Goal: Transaction & Acquisition: Purchase product/service

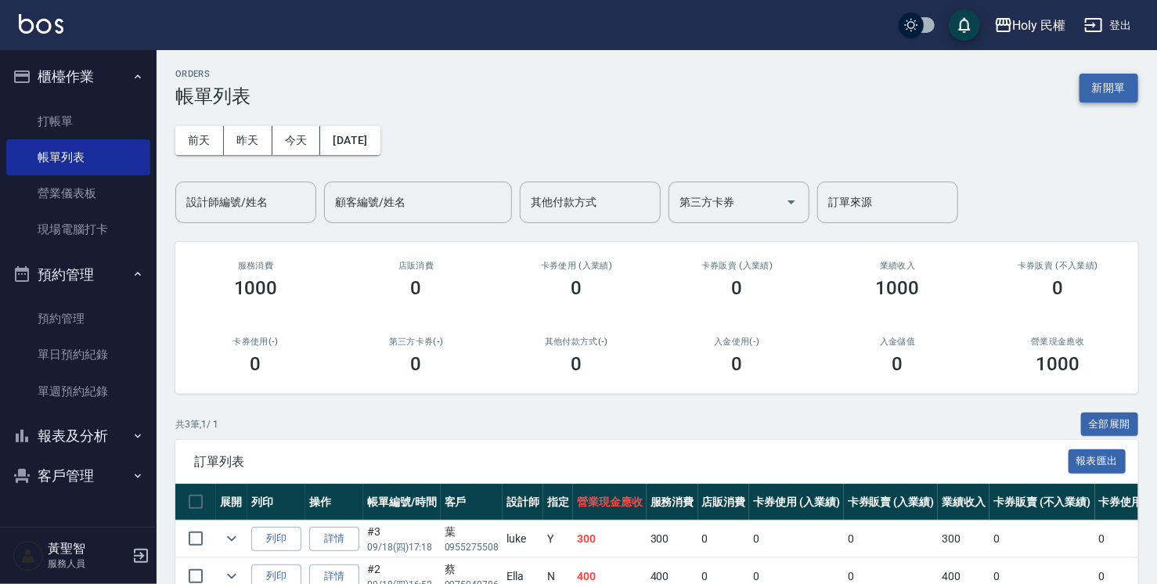
click at [1110, 89] on button "新開單" at bounding box center [1108, 88] width 59 height 29
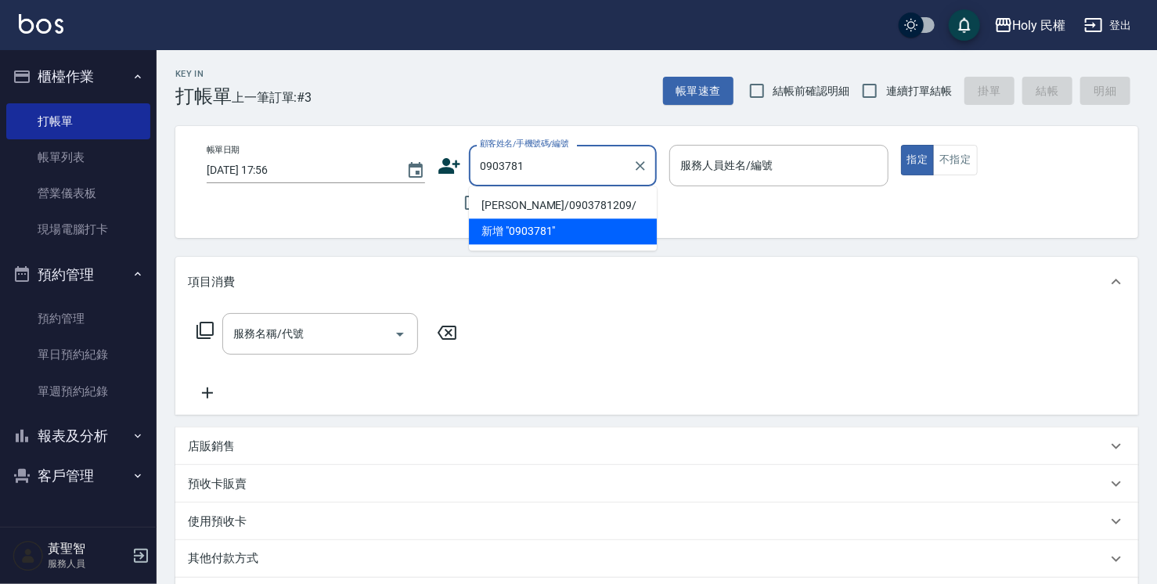
click at [620, 205] on li "劉/0903781209/" at bounding box center [563, 206] width 188 height 26
type input "劉/0903781209/"
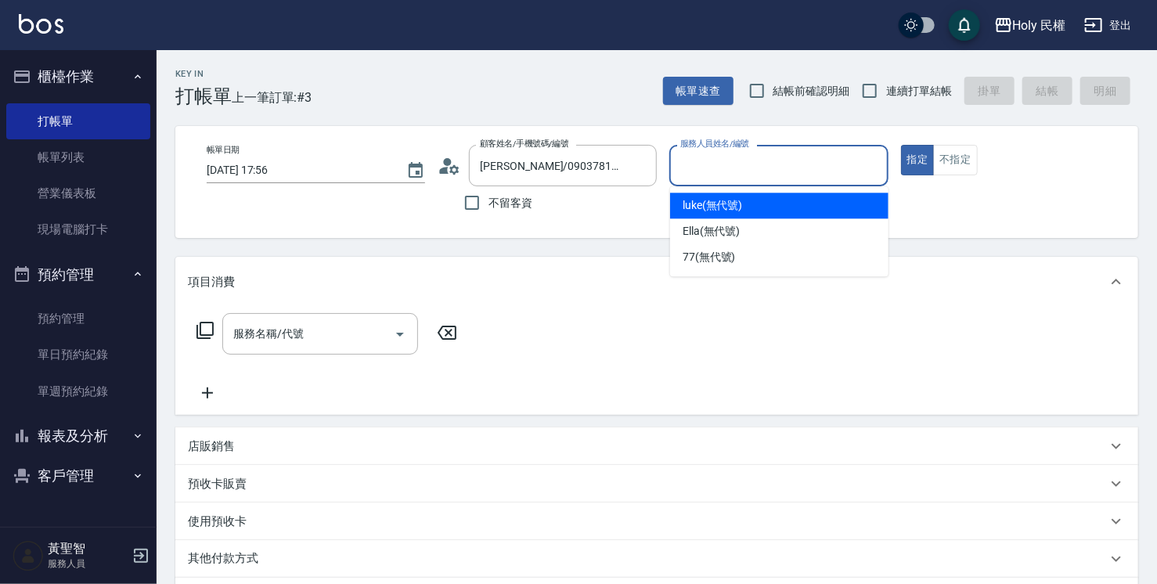
click at [714, 174] on input "服務人員姓名/編號" at bounding box center [778, 165] width 204 height 27
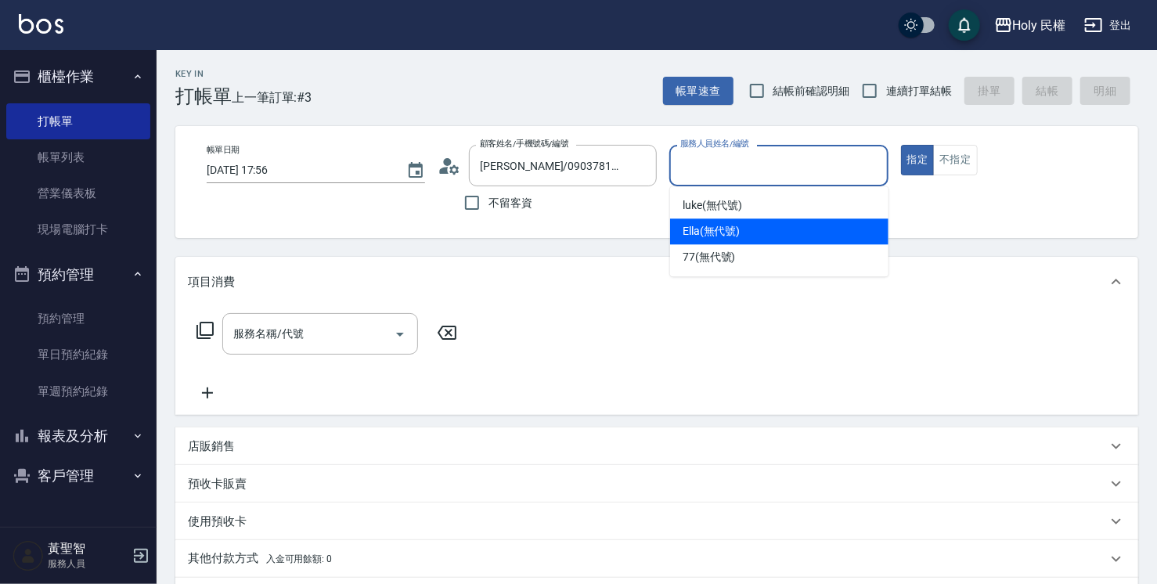
click at [740, 229] on span "Ella (無代號)" at bounding box center [711, 231] width 58 height 16
type input "Ella(無代號)"
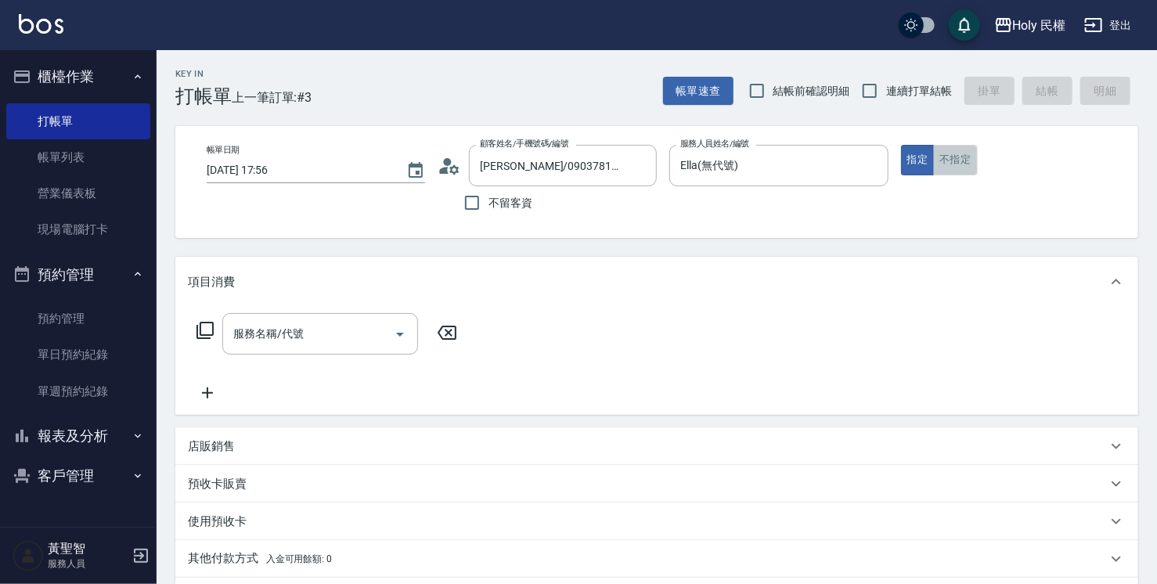
click at [941, 153] on button "不指定" at bounding box center [955, 160] width 44 height 31
click at [372, 315] on div "服務名稱/代號" at bounding box center [320, 333] width 196 height 41
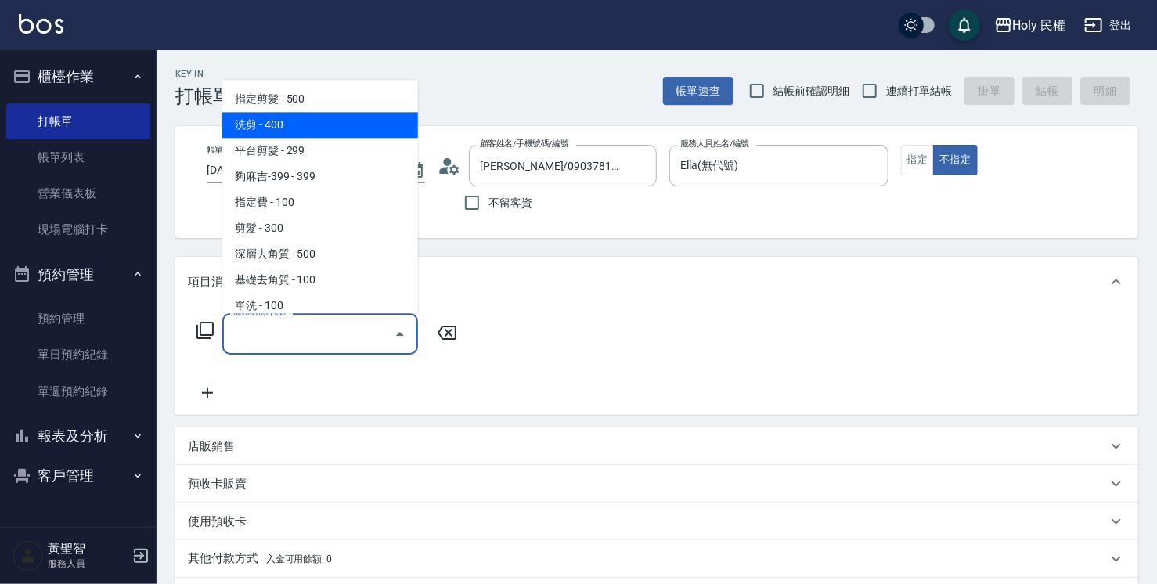
click at [362, 129] on span "洗剪 - 400" at bounding box center [320, 125] width 196 height 26
type input "洗剪(3)"
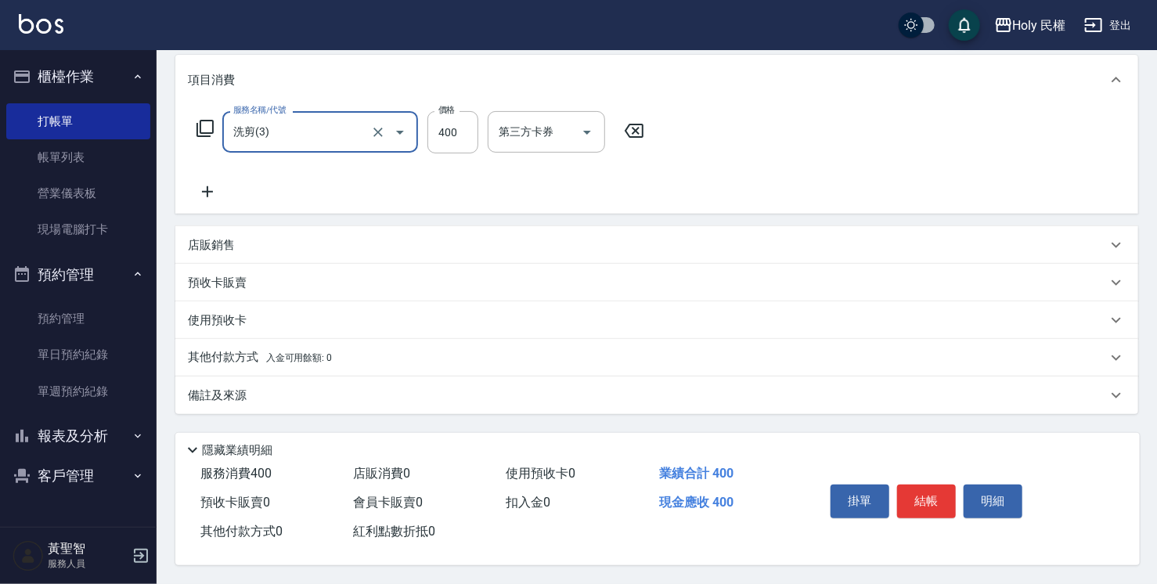
scroll to position [207, 0]
click at [688, 387] on div "備註及來源" at bounding box center [647, 395] width 919 height 16
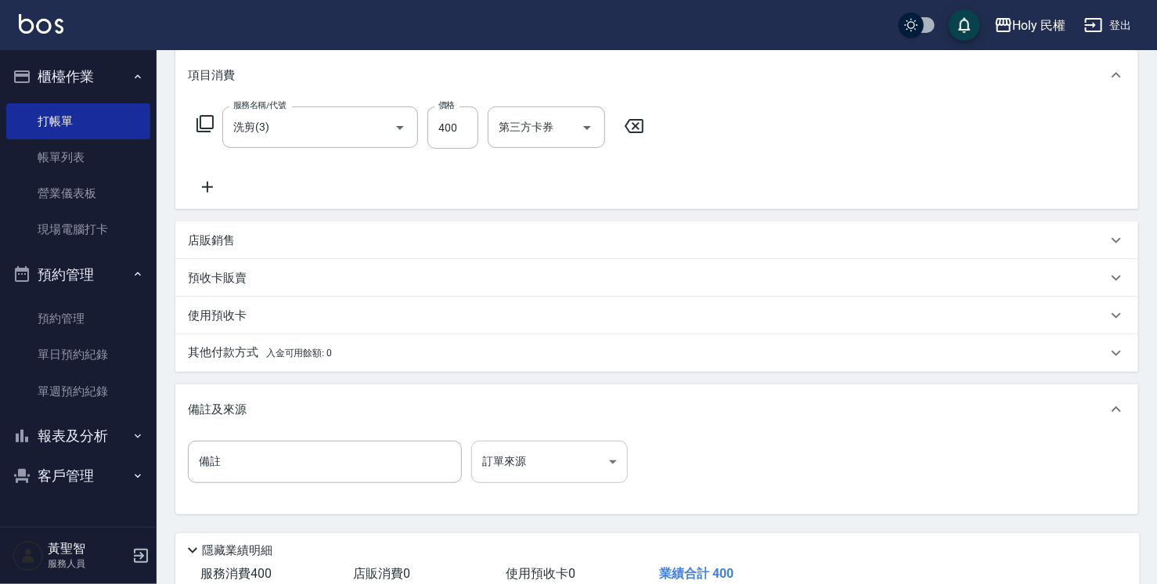
click at [539, 477] on body "Holy 民權 登出 櫃檯作業 打帳單 帳單列表 營業儀表板 現場電腦打卡 預約管理 預約管理 單日預約紀錄 單週預約紀錄 報表及分析 報表目錄 店家日報表 …" at bounding box center [578, 238] width 1157 height 891
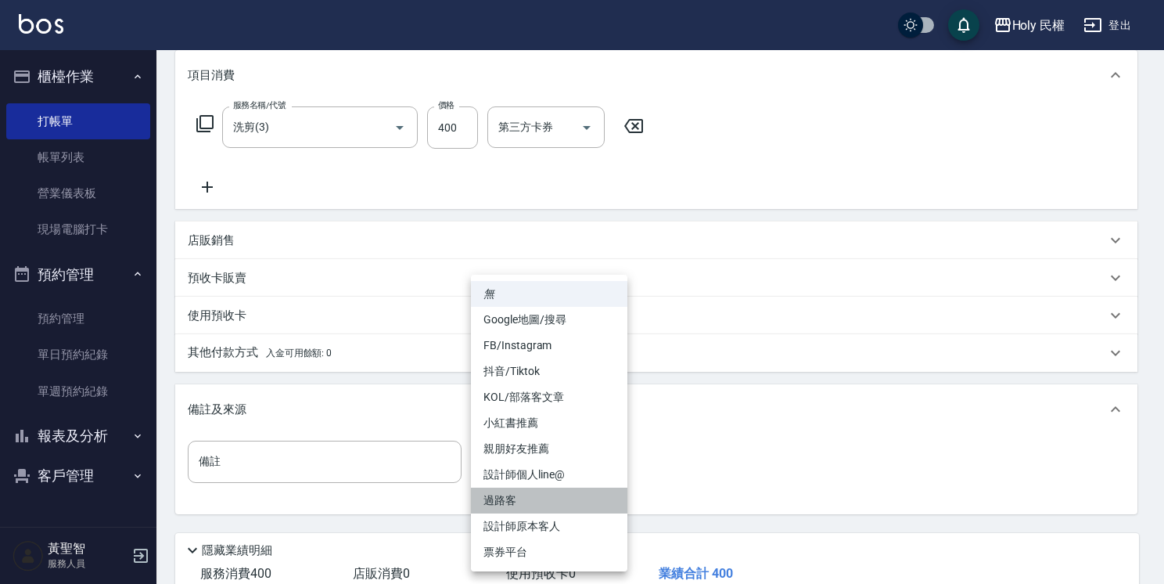
click at [553, 499] on li "過路客" at bounding box center [549, 501] width 157 height 26
type input "過路客"
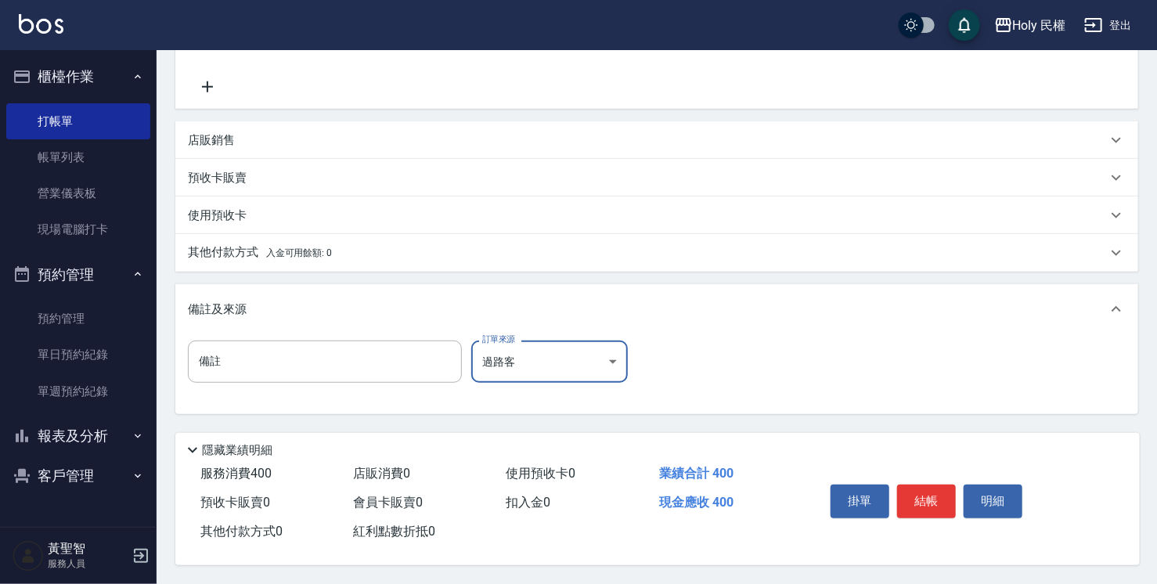
scroll to position [311, 0]
click at [919, 491] on button "結帳" at bounding box center [926, 500] width 59 height 33
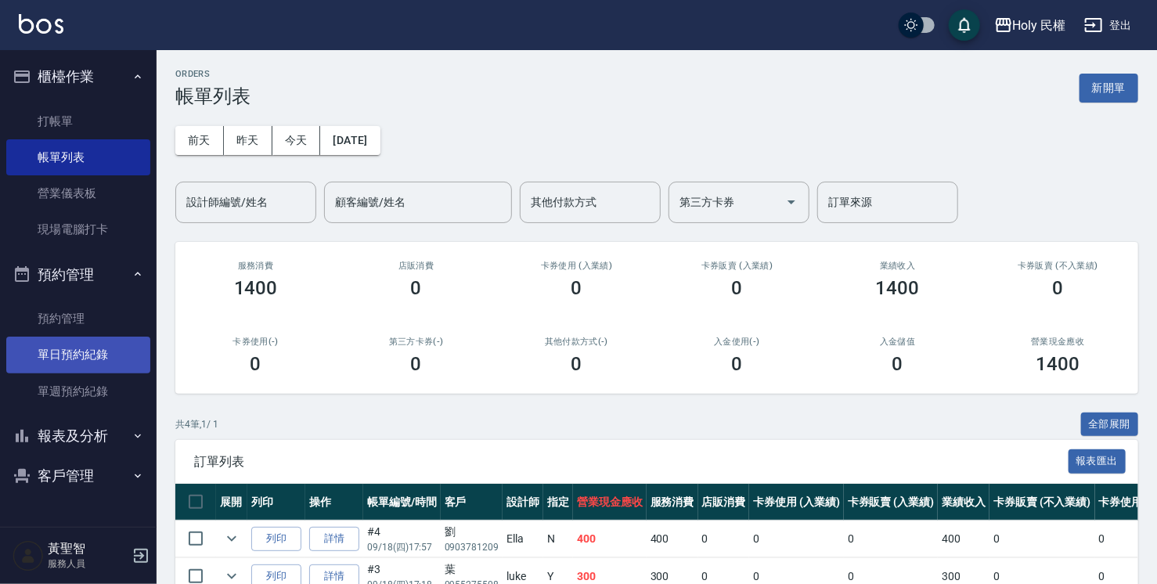
drag, startPoint x: 57, startPoint y: 365, endPoint x: 106, endPoint y: 339, distance: 55.7
click at [57, 365] on link "單日預約紀錄" at bounding box center [78, 354] width 144 height 36
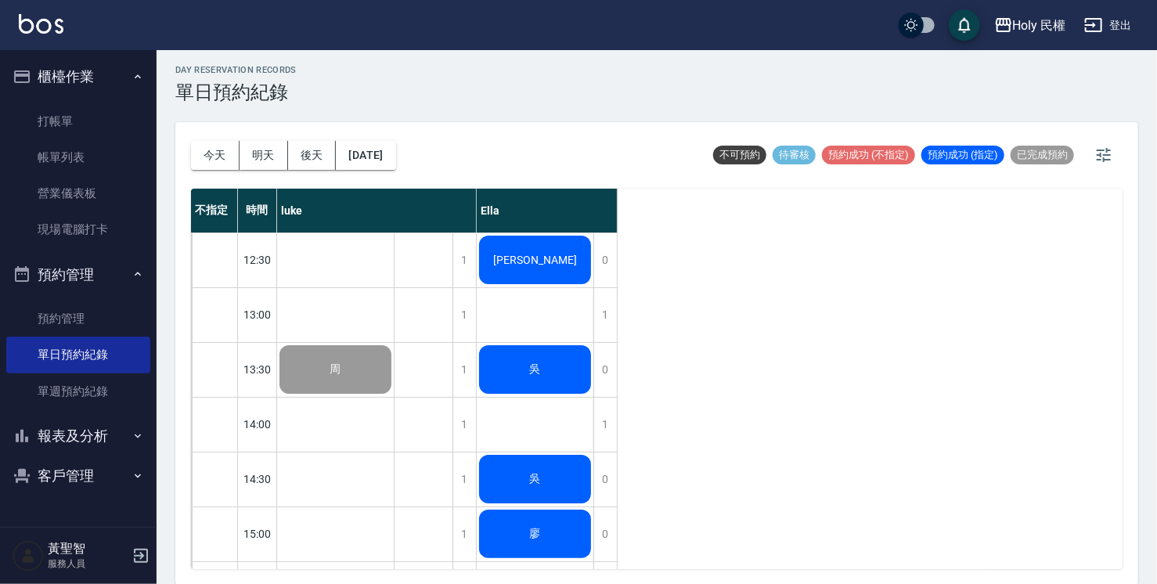
click at [570, 275] on div "[PERSON_NAME]" at bounding box center [535, 259] width 117 height 53
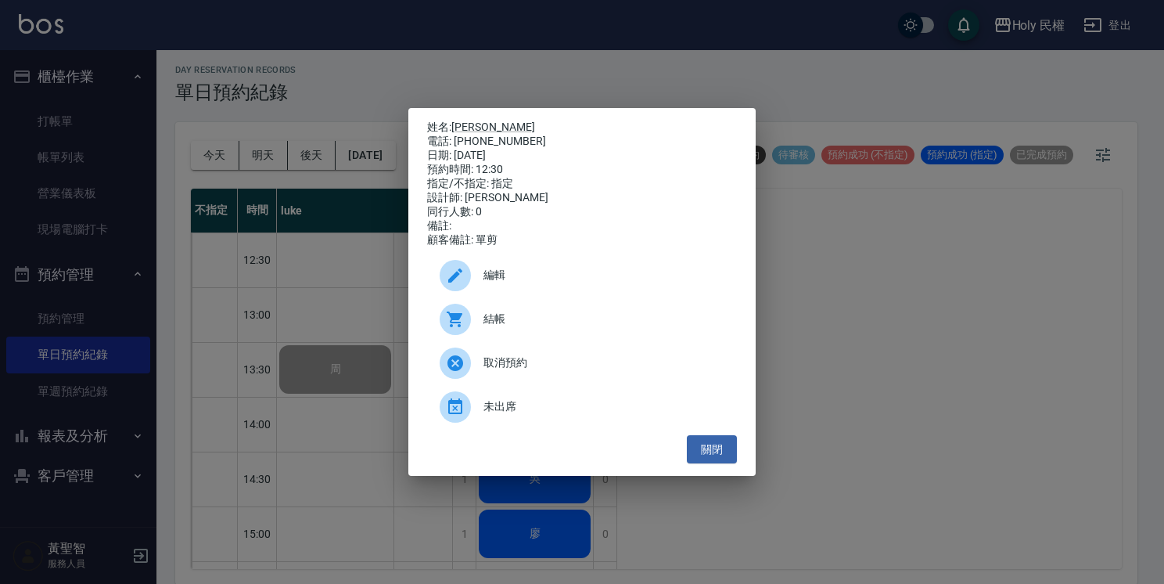
click at [557, 324] on span "結帳" at bounding box center [604, 319] width 241 height 16
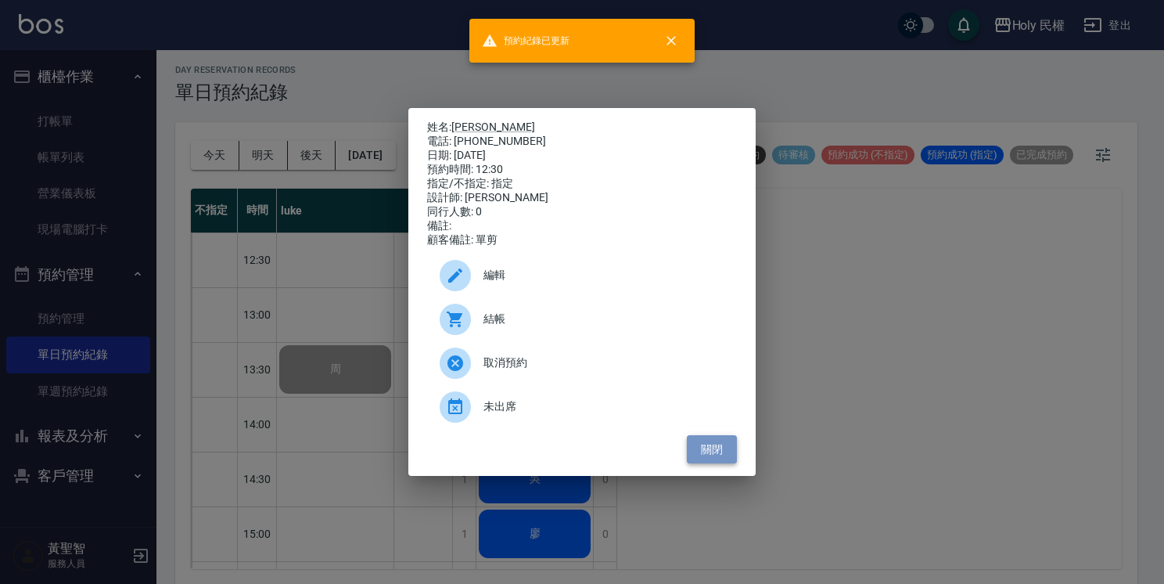
click at [707, 449] on button "關閉" at bounding box center [712, 449] width 50 height 29
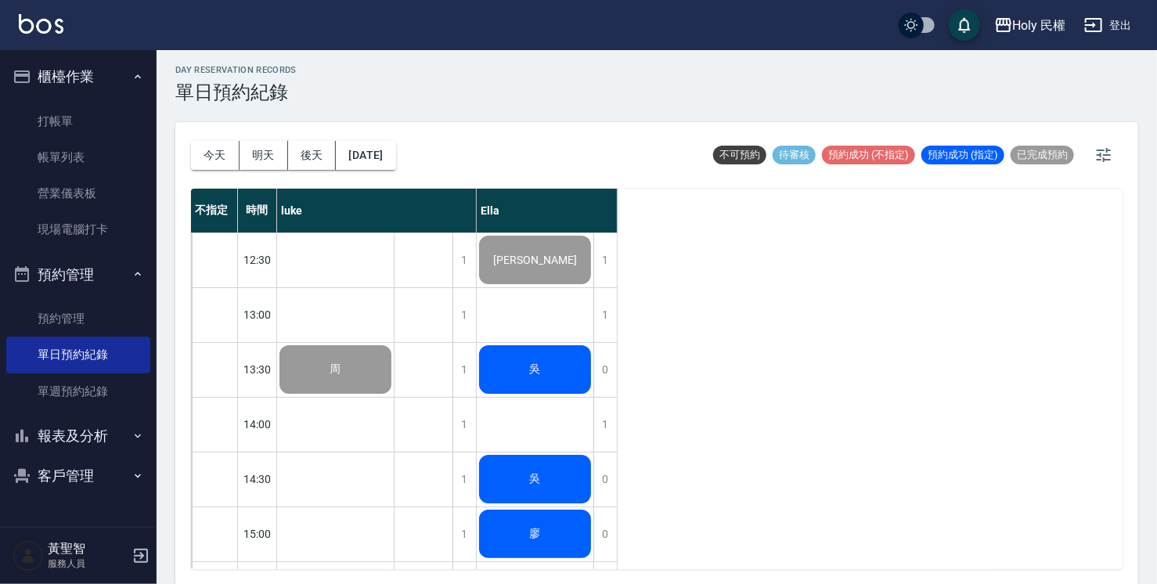
click at [533, 371] on span "吳" at bounding box center [535, 369] width 17 height 14
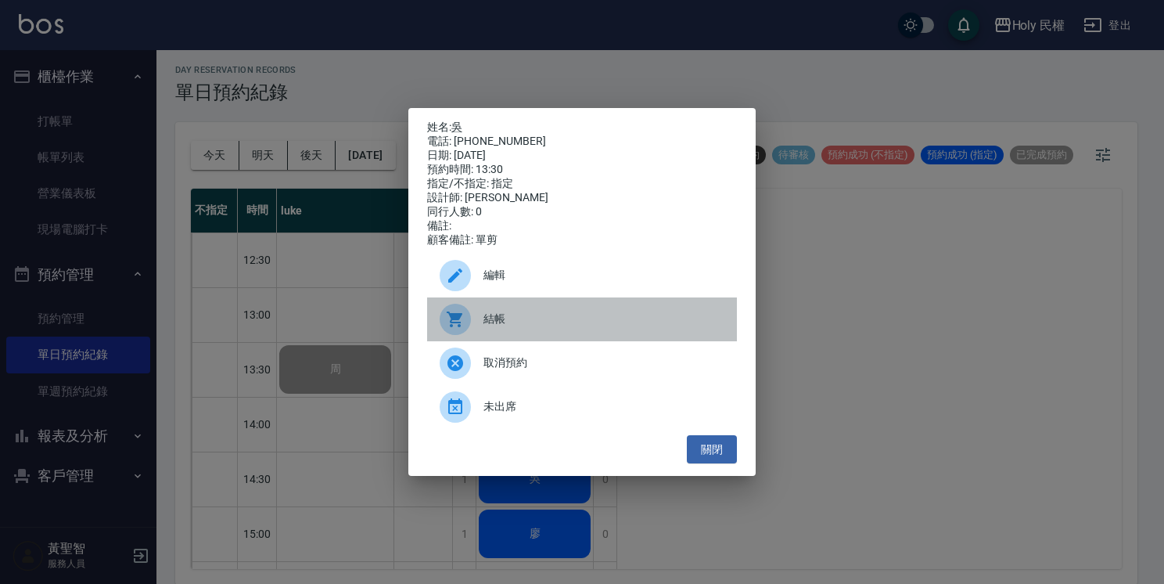
click at [507, 326] on span "結帳" at bounding box center [604, 319] width 241 height 16
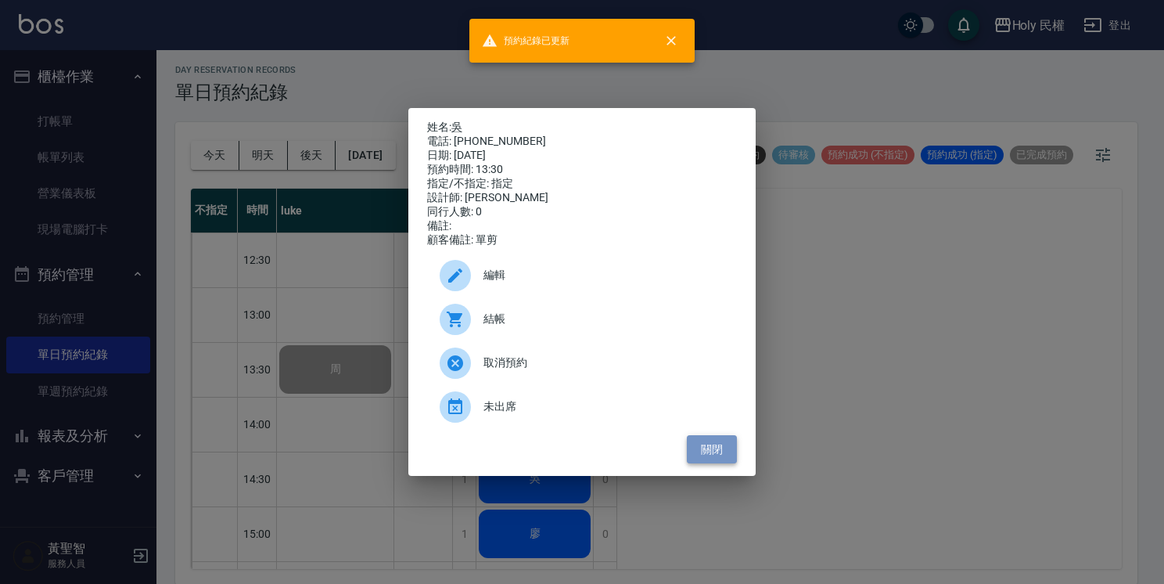
click at [690, 452] on button "關閉" at bounding box center [712, 449] width 50 height 29
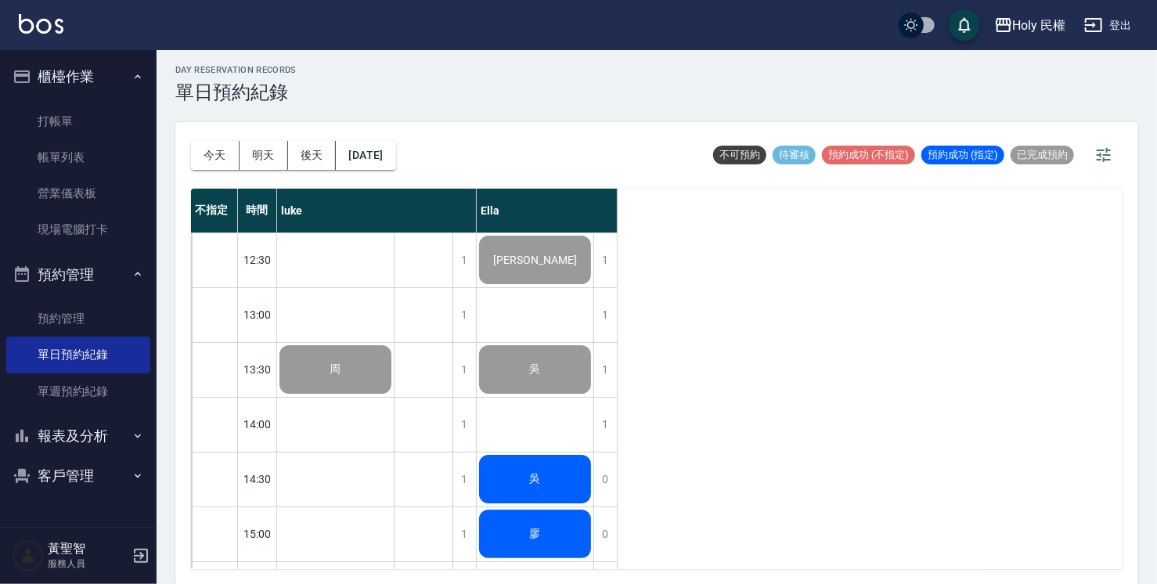
click at [552, 484] on div "吳" at bounding box center [535, 478] width 117 height 53
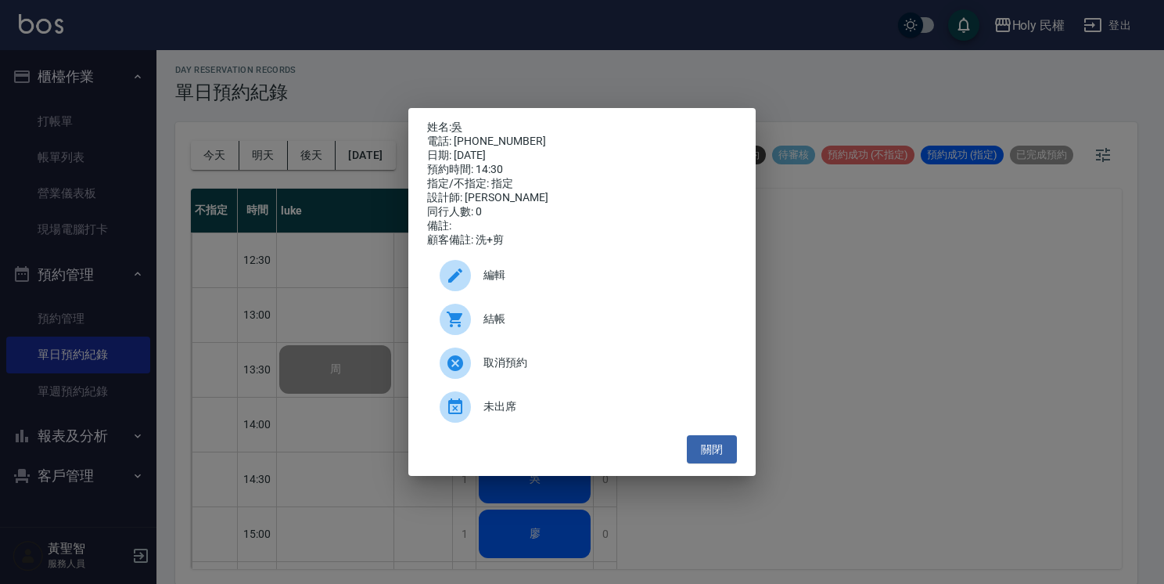
click at [520, 337] on div "結帳" at bounding box center [582, 319] width 310 height 44
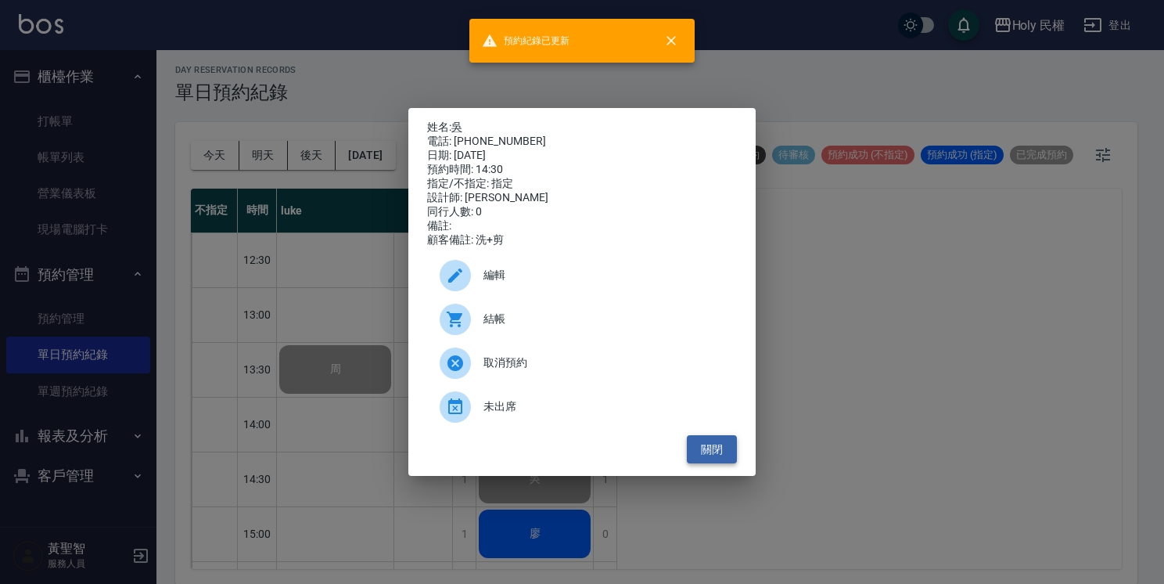
click at [709, 453] on button "關閉" at bounding box center [712, 449] width 50 height 29
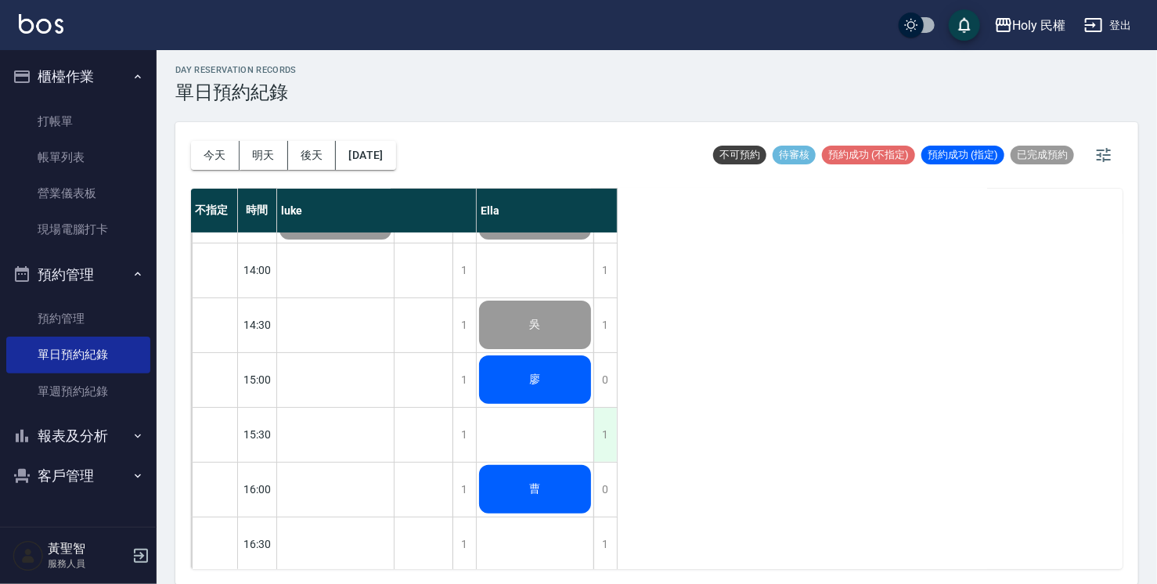
scroll to position [157, 0]
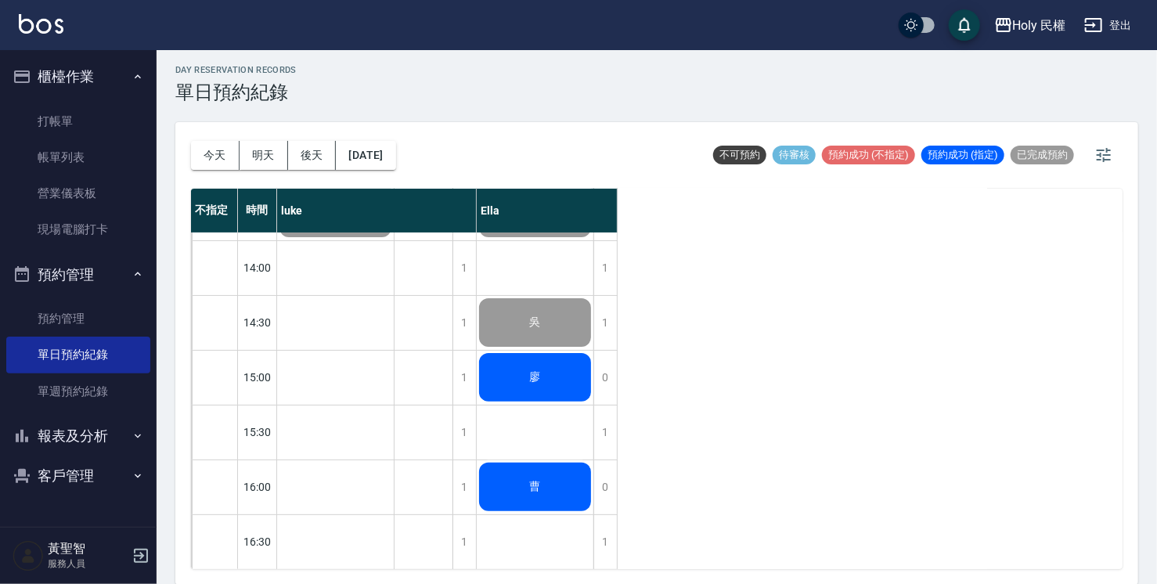
click at [563, 378] on div "廖" at bounding box center [535, 377] width 117 height 53
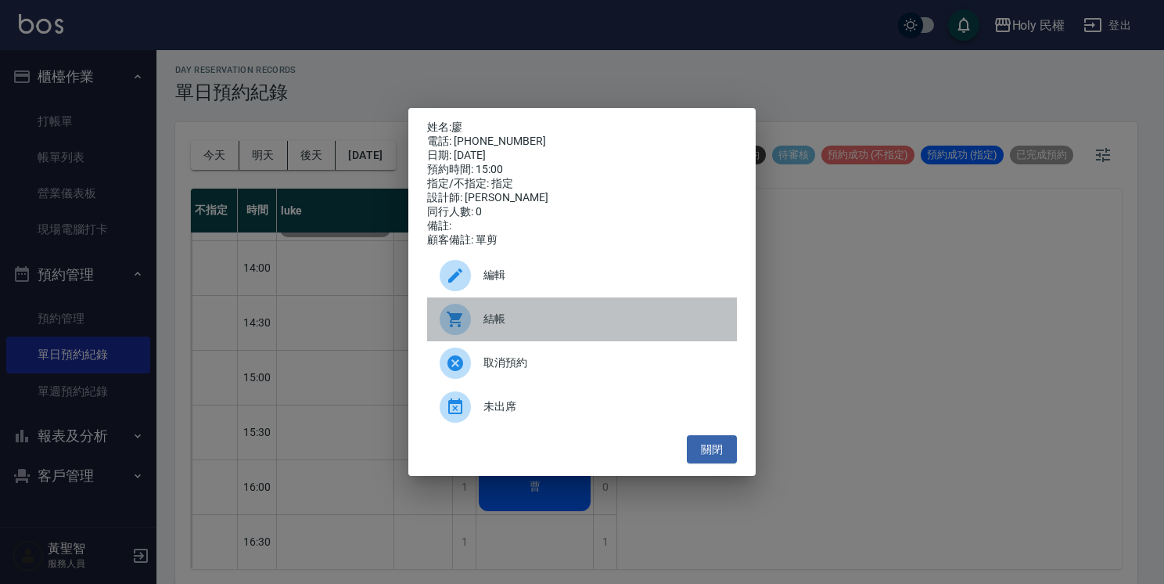
click at [559, 327] on span "結帳" at bounding box center [604, 319] width 241 height 16
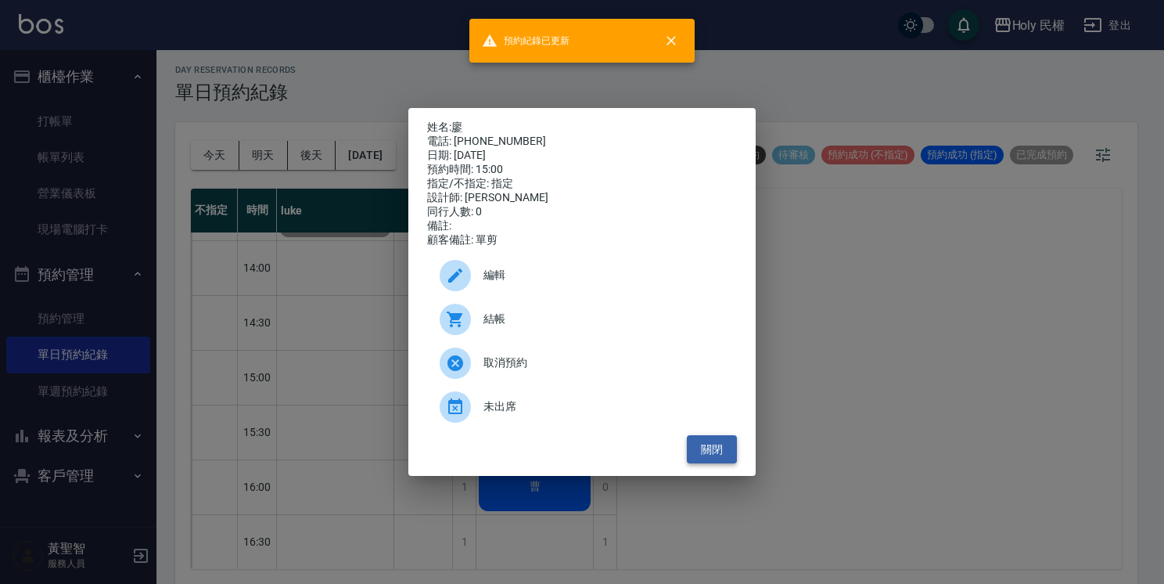
click at [698, 464] on button "關閉" at bounding box center [712, 449] width 50 height 29
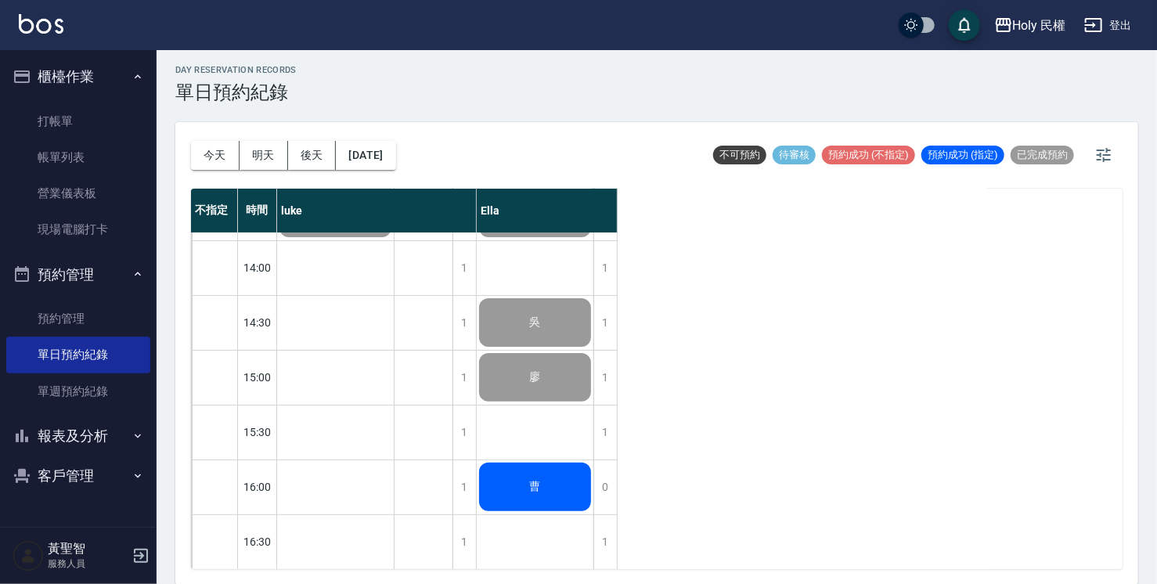
click at [557, 493] on div "曹" at bounding box center [535, 486] width 117 height 53
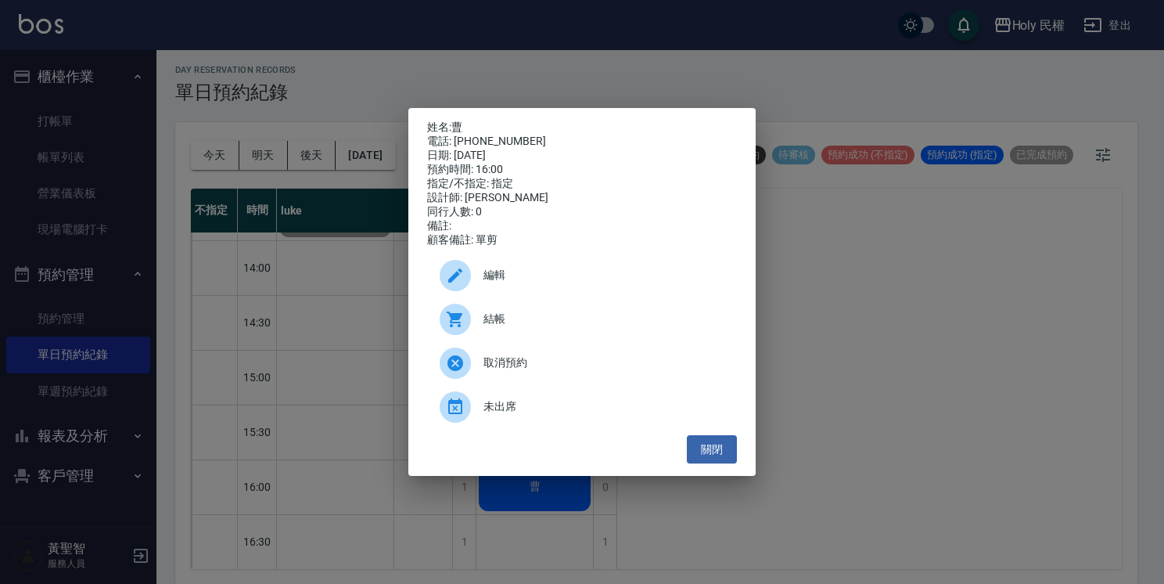
click at [519, 327] on span "結帳" at bounding box center [604, 319] width 241 height 16
click at [738, 461] on div "姓名: 曹 電話: 0936936939 日期: 2025/09/18 預約時間: 16:00 指定/不指定: 指定 設計師: Ella 同行人數: 0 備註…" at bounding box center [581, 292] width 347 height 369
click at [732, 462] on button "關閉" at bounding box center [712, 449] width 50 height 29
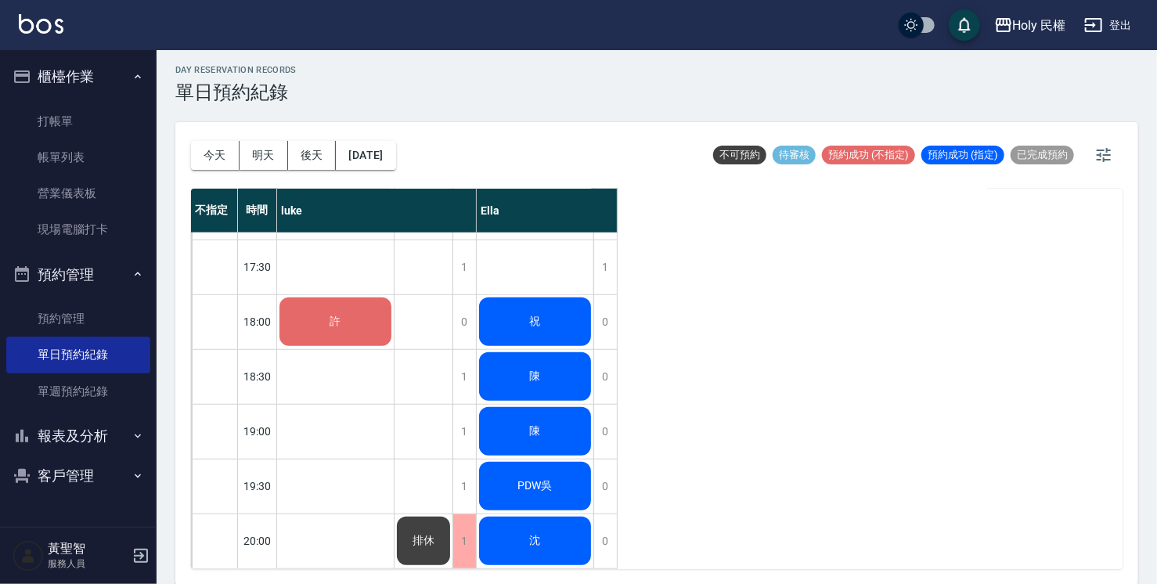
scroll to position [548, 0]
click at [576, 322] on div "祝" at bounding box center [535, 321] width 117 height 53
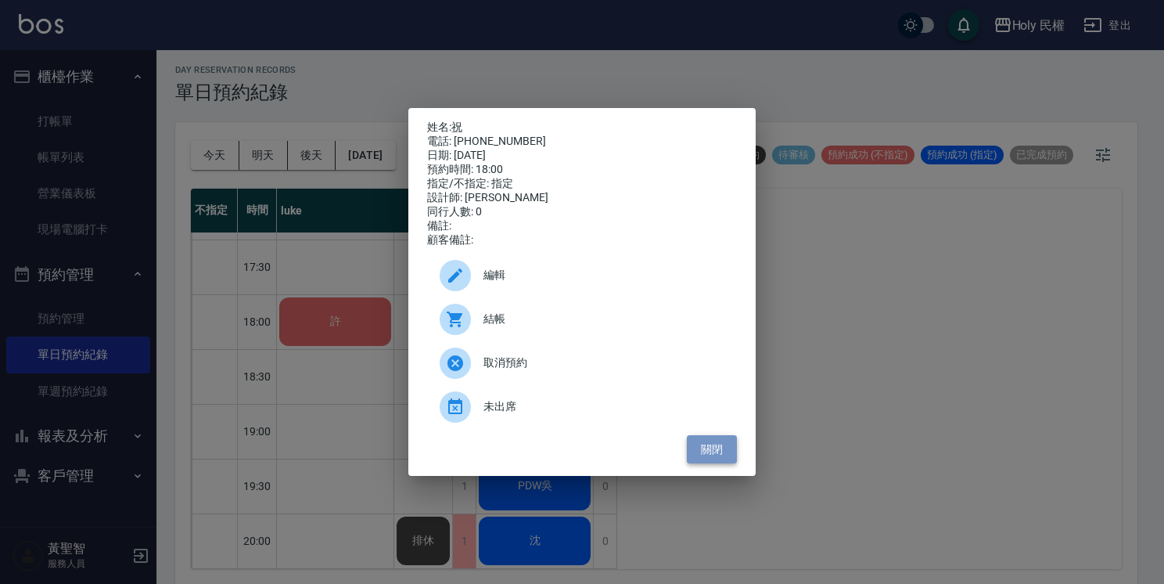
click at [719, 449] on button "關閉" at bounding box center [712, 449] width 50 height 29
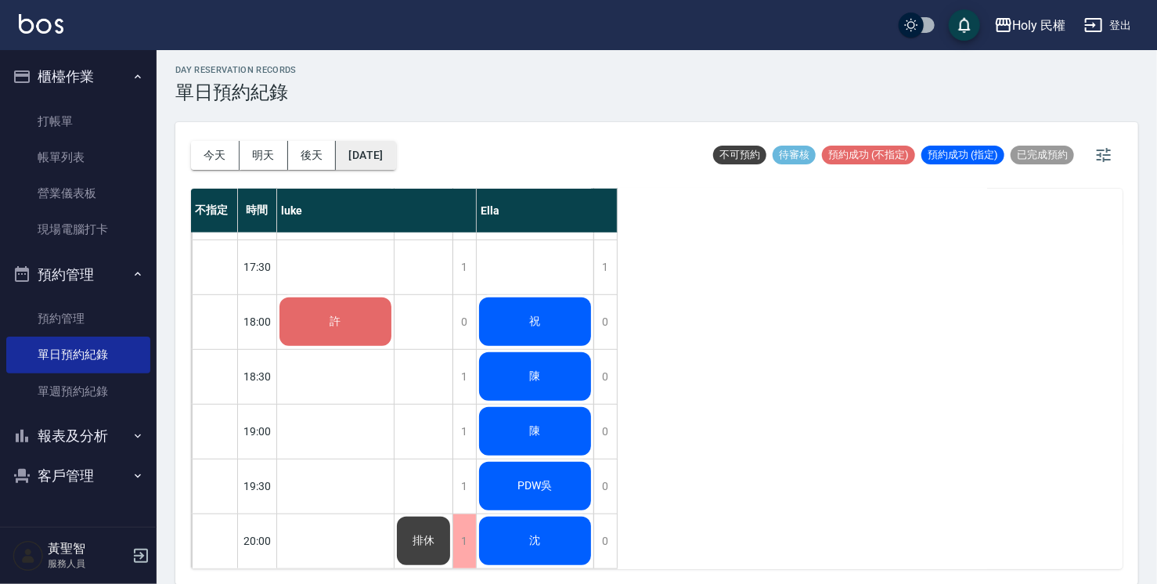
click at [395, 157] on button "[DATE]" at bounding box center [365, 155] width 59 height 29
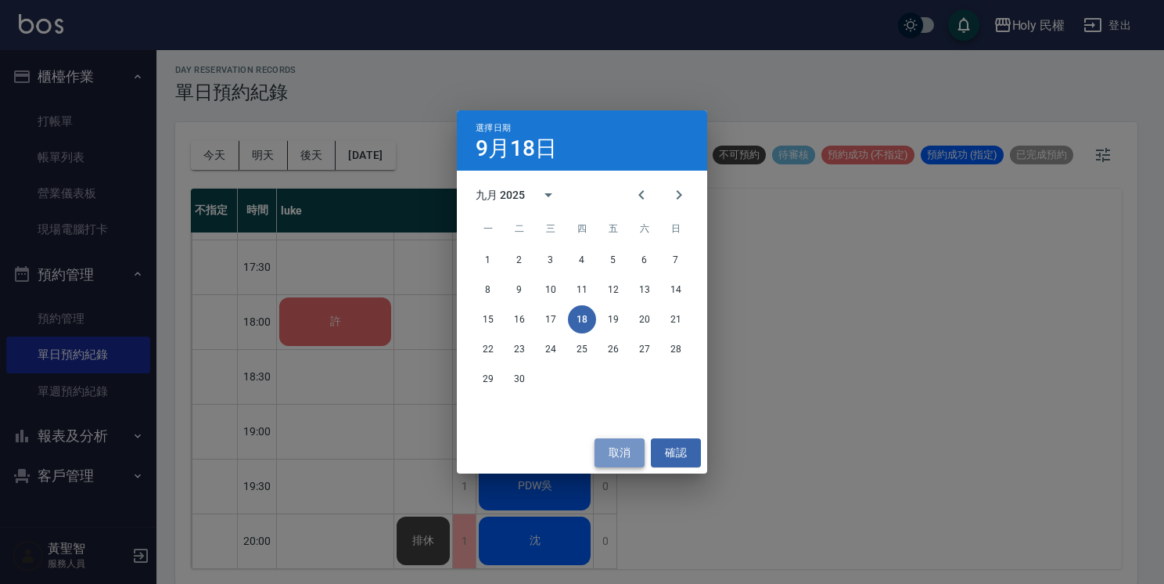
click at [620, 446] on button "取消" at bounding box center [620, 452] width 50 height 29
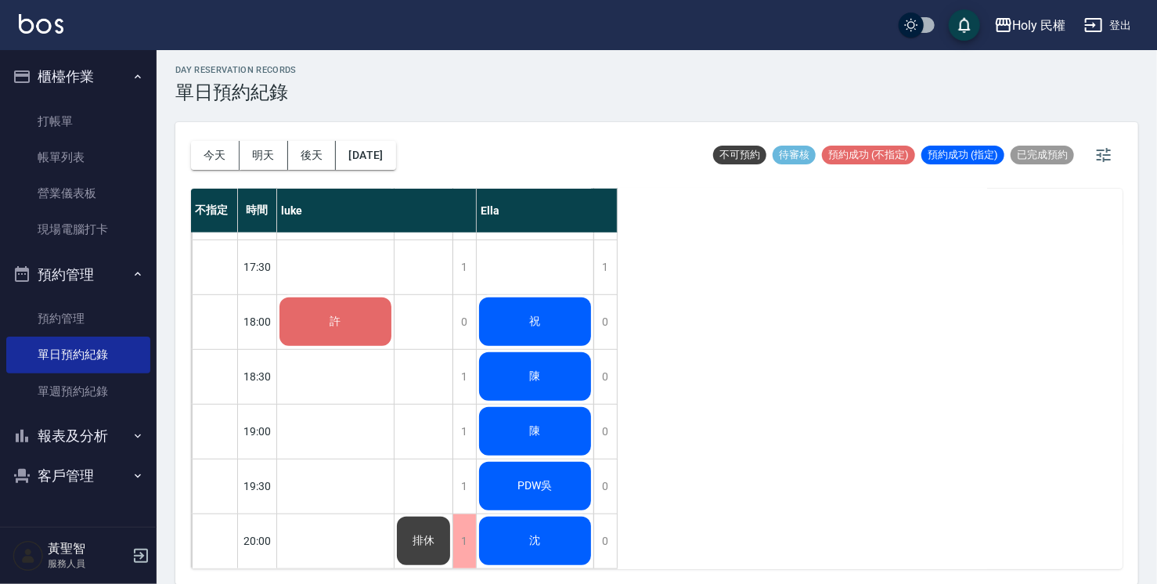
click at [539, 377] on div "陳" at bounding box center [535, 376] width 117 height 53
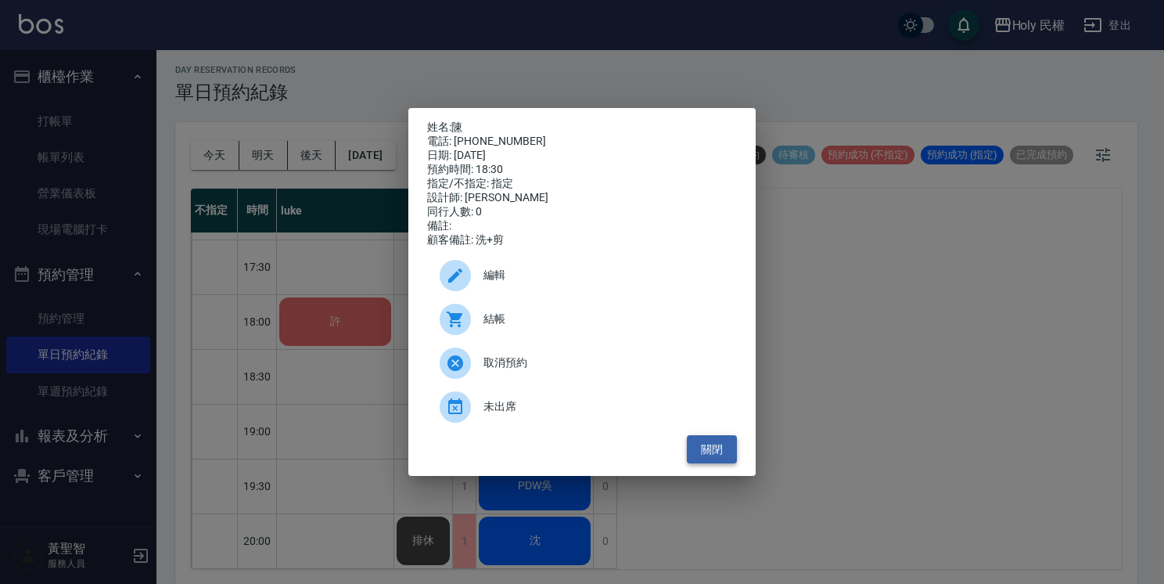
click at [720, 453] on button "關閉" at bounding box center [712, 449] width 50 height 29
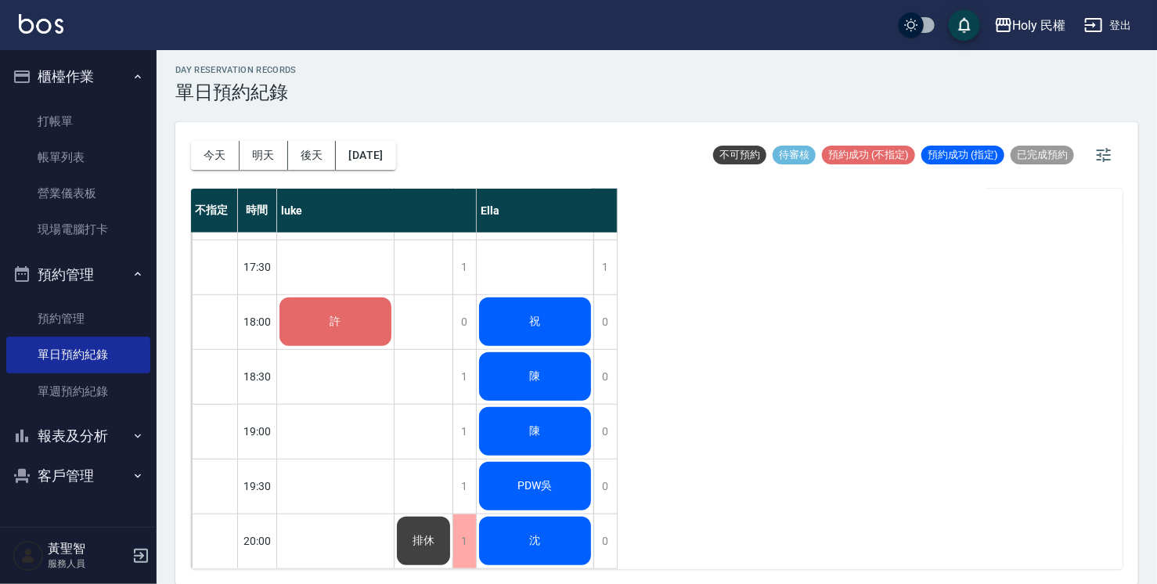
click at [553, 428] on div "陳" at bounding box center [535, 431] width 117 height 53
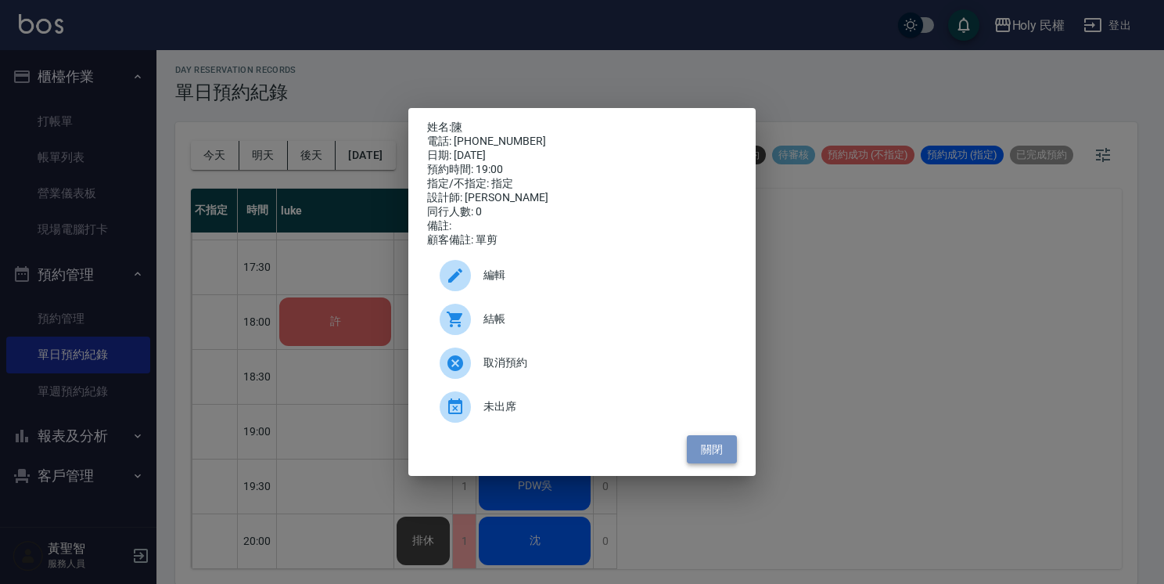
click at [729, 455] on button "關閉" at bounding box center [712, 449] width 50 height 29
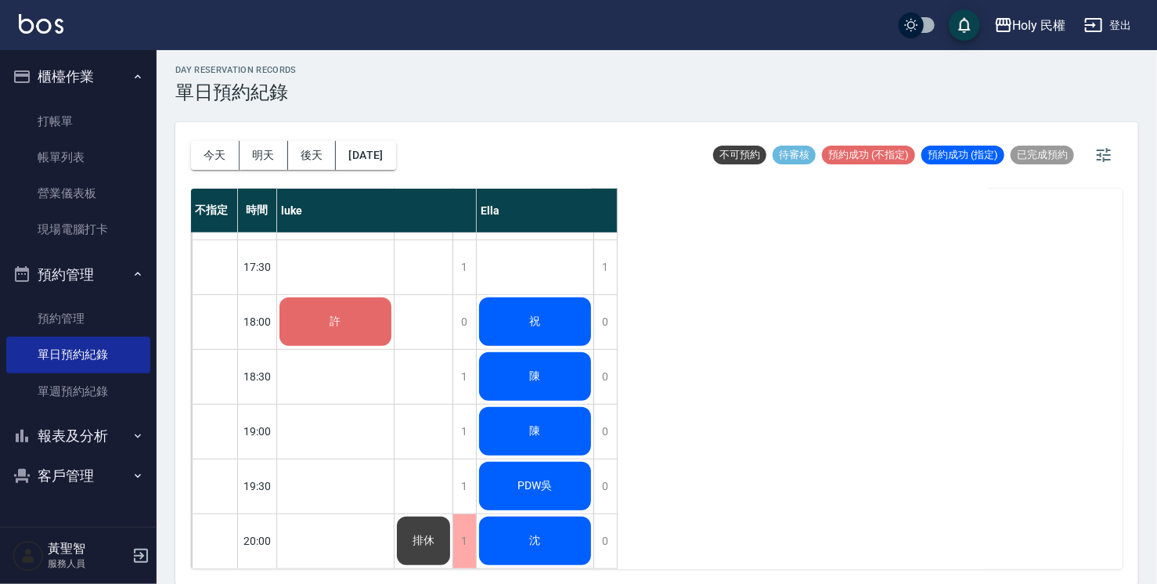
scroll to position [552, 0]
click at [318, 308] on div "許" at bounding box center [335, 321] width 117 height 53
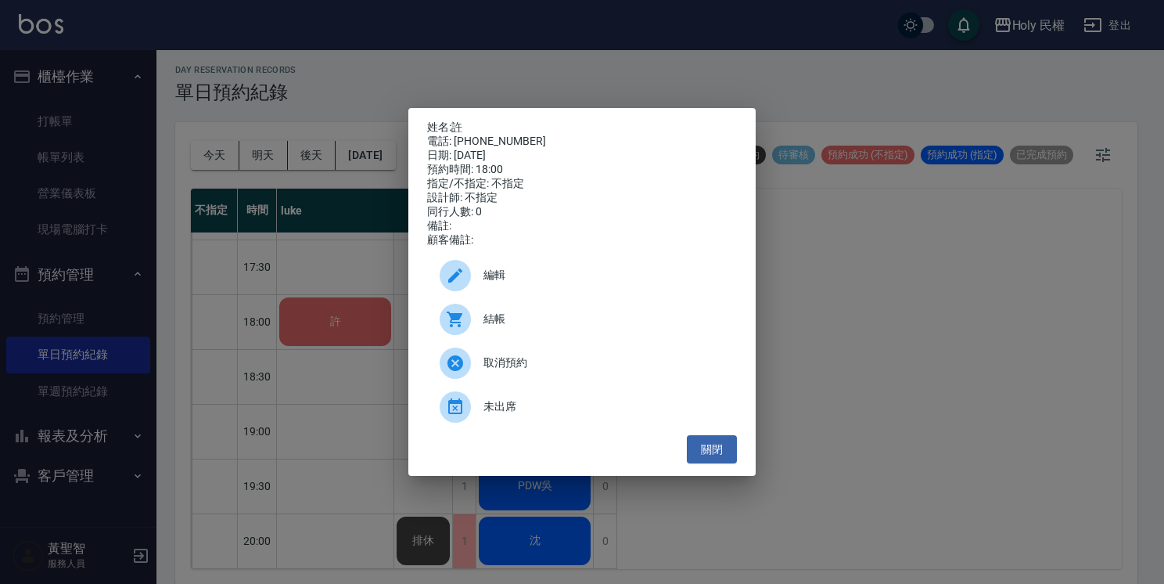
click at [480, 324] on div at bounding box center [462, 319] width 44 height 31
click at [718, 462] on button "關閉" at bounding box center [712, 449] width 50 height 29
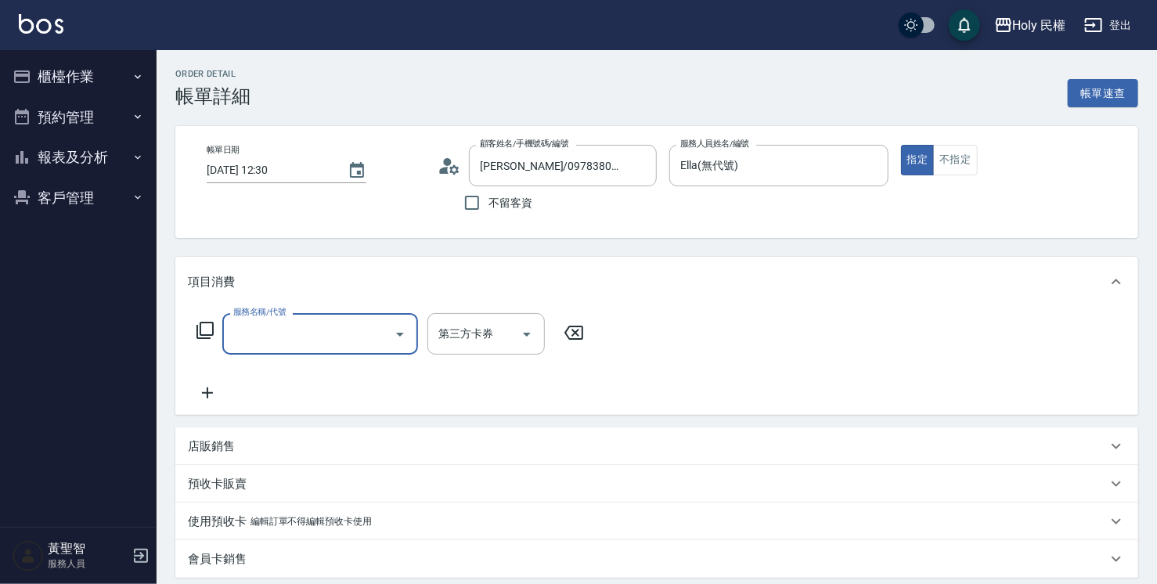
click at [340, 333] on input "服務名稱/代號" at bounding box center [308, 333] width 158 height 27
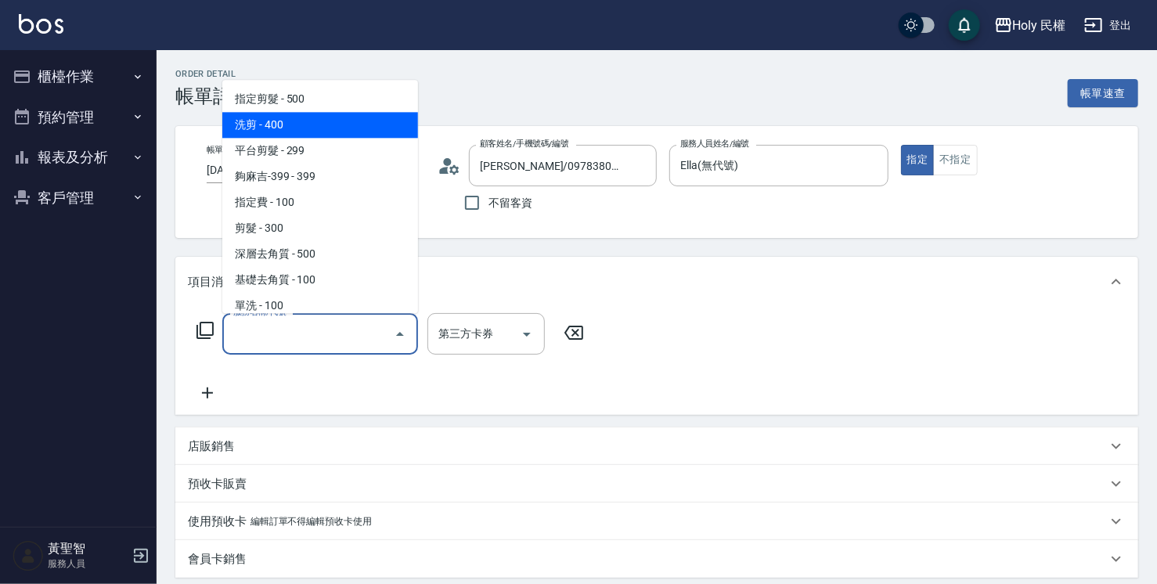
click at [316, 121] on span "洗剪 - 400" at bounding box center [320, 125] width 196 height 26
type input "洗剪(3)"
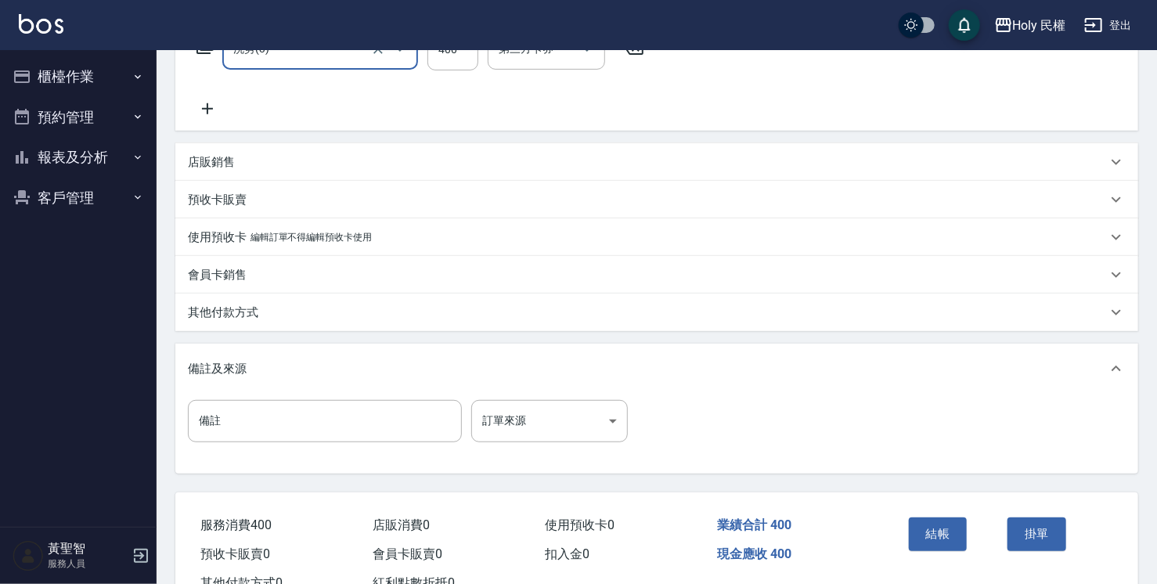
scroll to position [341, 0]
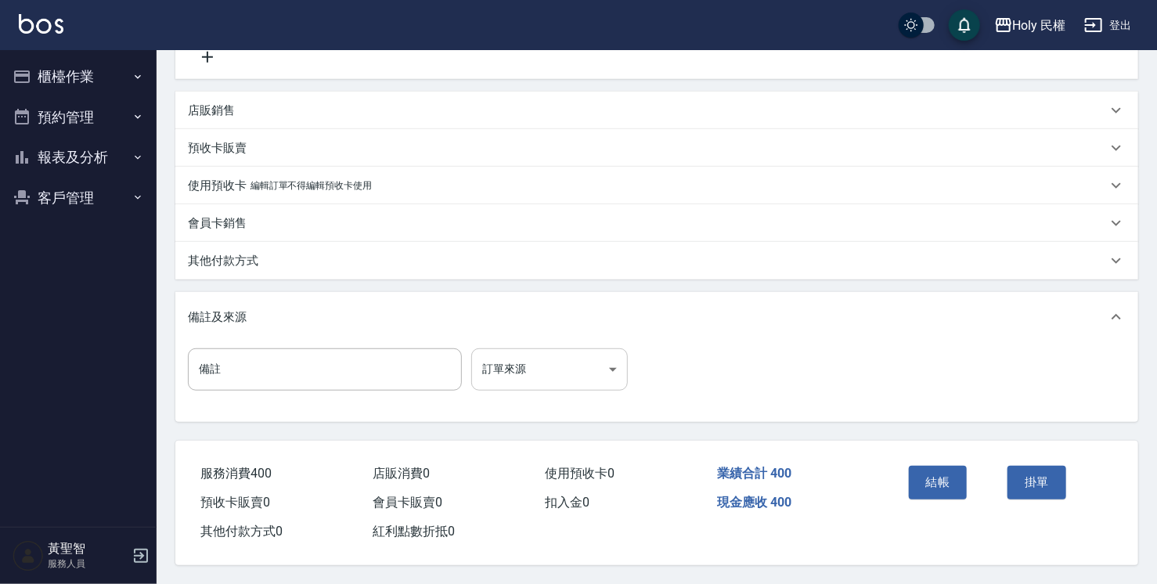
click at [560, 372] on body "Holy 民權 登出 櫃檯作業 打帳單 帳單列表 營業儀表板 現場電腦打卡 預約管理 預約管理 單日預約紀錄 單週預約紀錄 報表及分析 報表目錄 店家日報表 …" at bounding box center [578, 124] width 1157 height 920
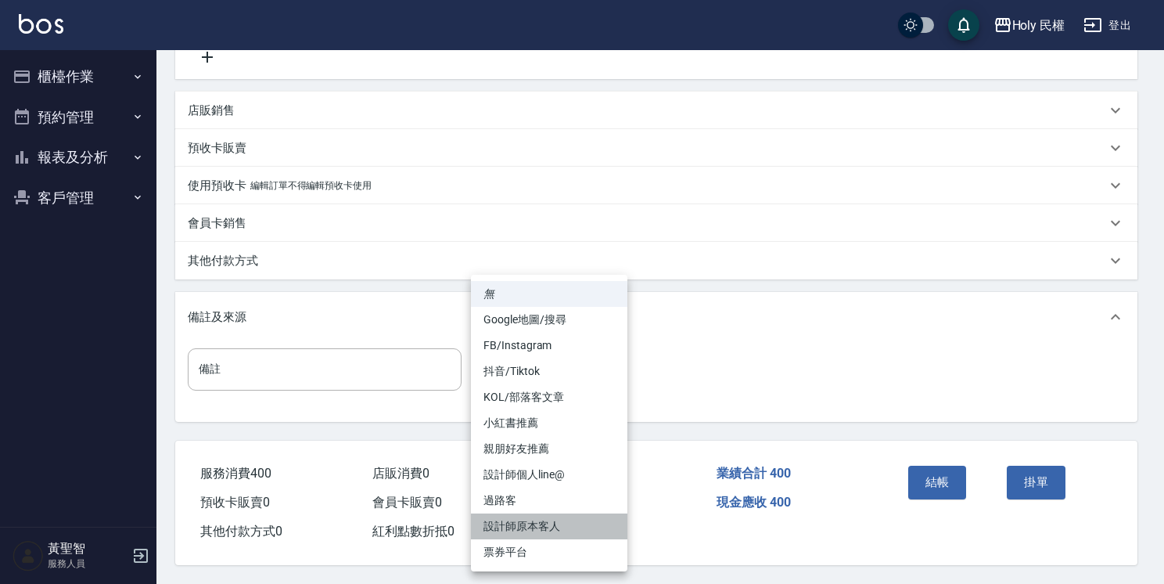
click at [565, 530] on li "設計師原本客人" at bounding box center [549, 526] width 157 height 26
type input "設計師原本客人"
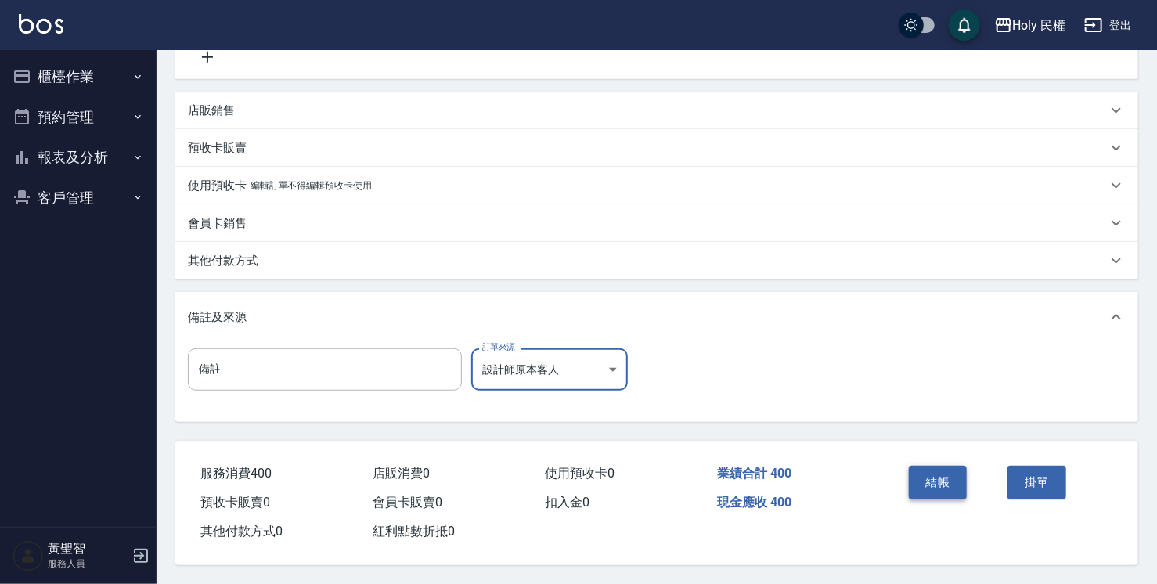
click at [927, 474] on button "結帳" at bounding box center [938, 482] width 59 height 33
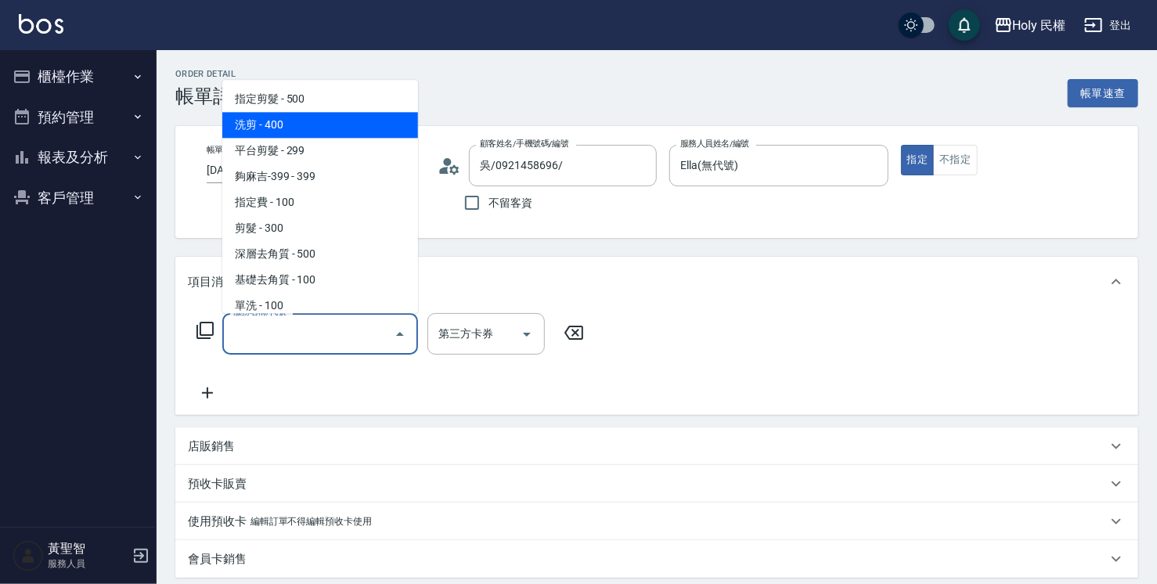
click at [354, 127] on span "洗剪 - 400" at bounding box center [320, 125] width 196 height 26
type input "洗剪(3)"
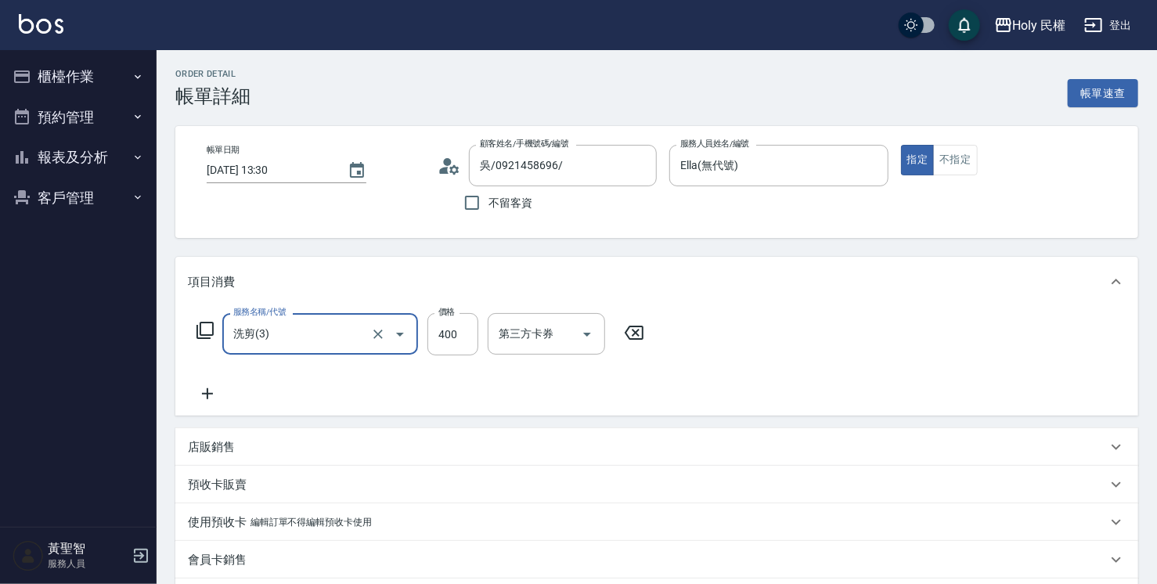
scroll to position [235, 0]
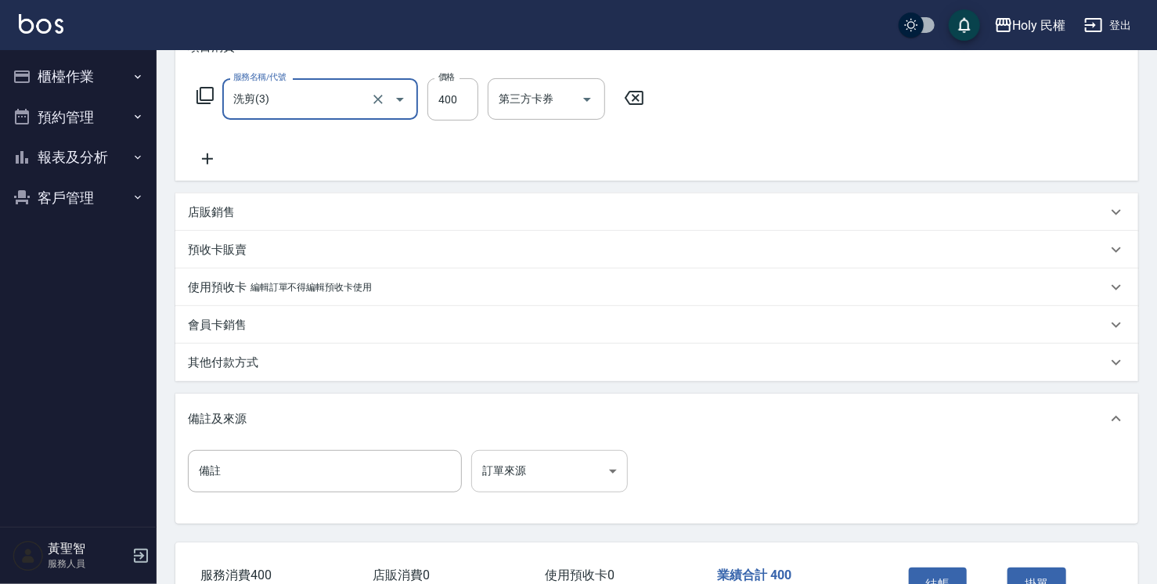
click at [568, 472] on body "Holy 民權 登出 櫃檯作業 打帳單 帳單列表 營業儀表板 現場電腦打卡 預約管理 預約管理 單日預約紀錄 單週預約紀錄 報表及分析 報表目錄 店家日報表 …" at bounding box center [578, 225] width 1157 height 920
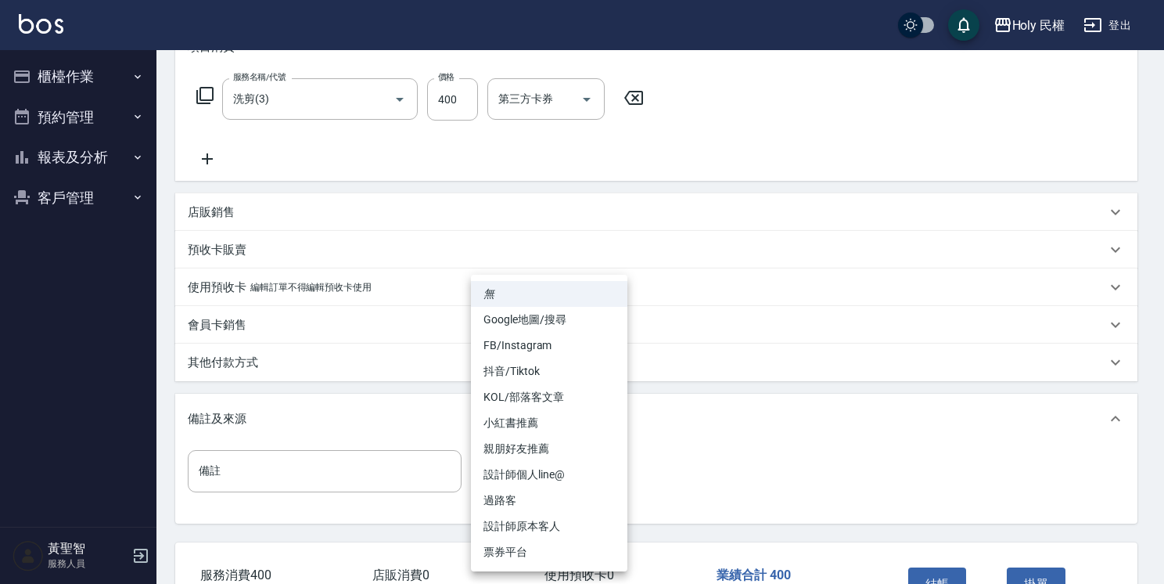
click at [580, 527] on li "設計師原本客人" at bounding box center [549, 526] width 157 height 26
type input "設計師原本客人"
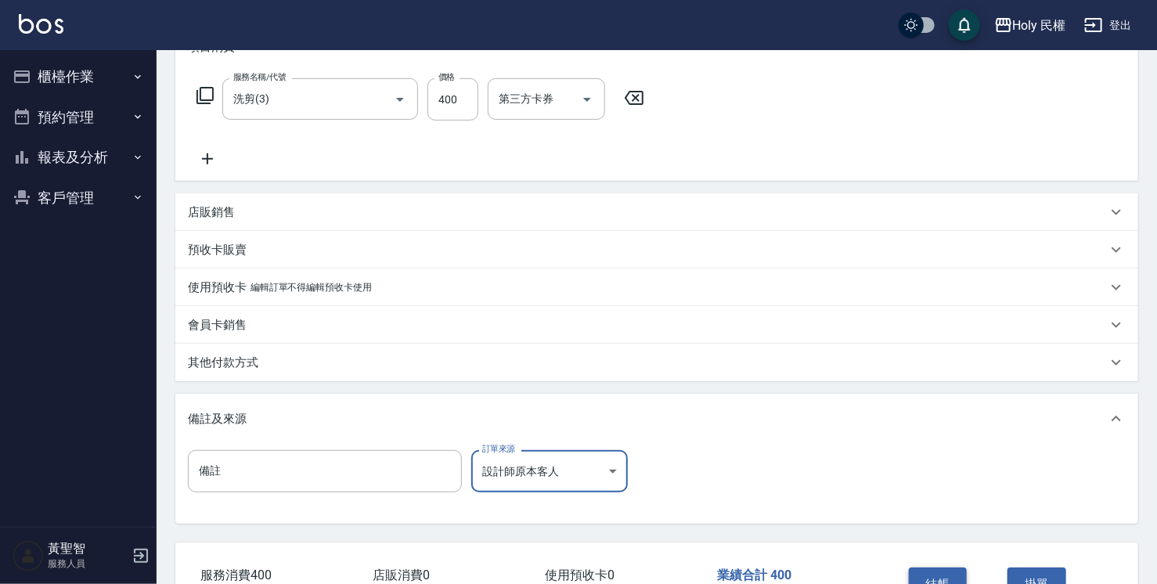
click at [934, 576] on button "結帳" at bounding box center [938, 583] width 59 height 33
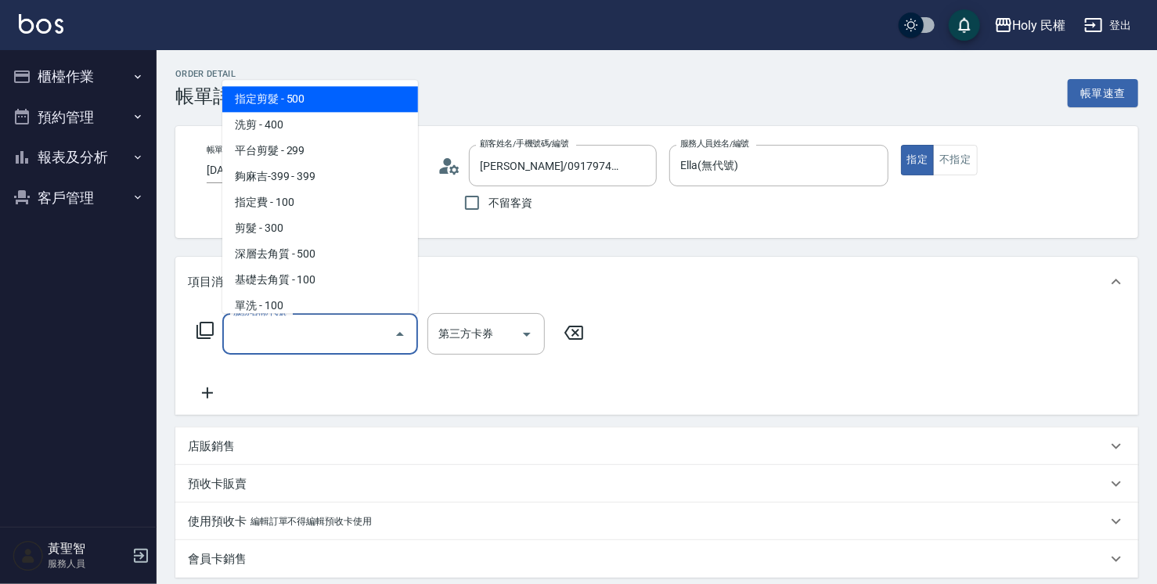
click at [350, 110] on span "指定剪髮 - 500" at bounding box center [320, 99] width 196 height 26
type input "指定剪髮(1)"
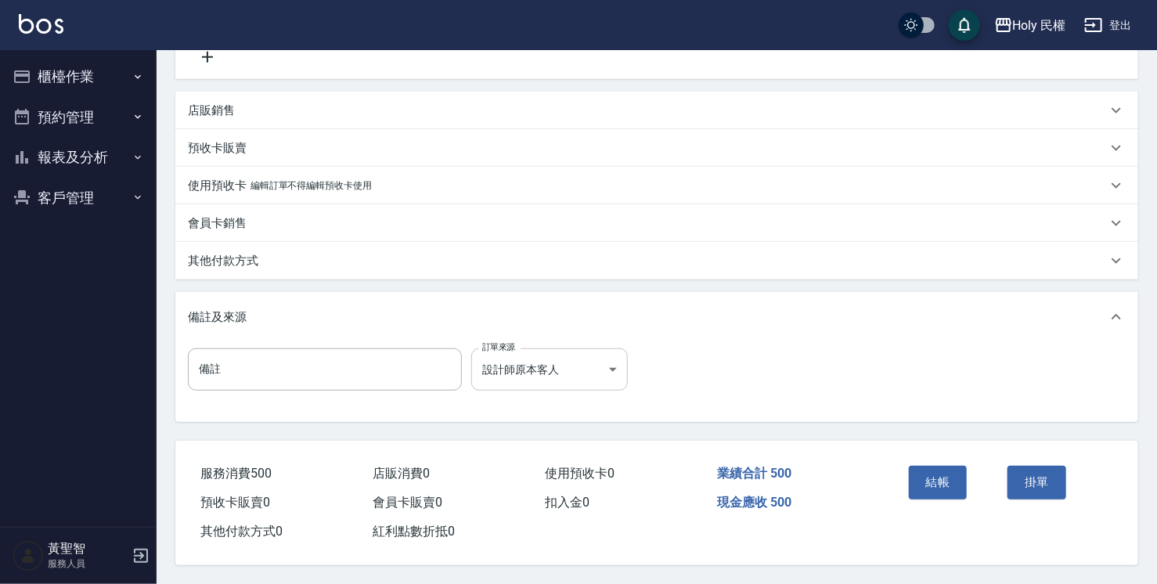
scroll to position [341, 0]
click at [553, 371] on body "Holy 民權 登出 櫃檯作業 打帳單 帳單列表 營業儀表板 現場電腦打卡 預約管理 預約管理 單日預約紀錄 單週預約紀錄 報表及分析 報表目錄 店家日報表 …" at bounding box center [578, 124] width 1157 height 920
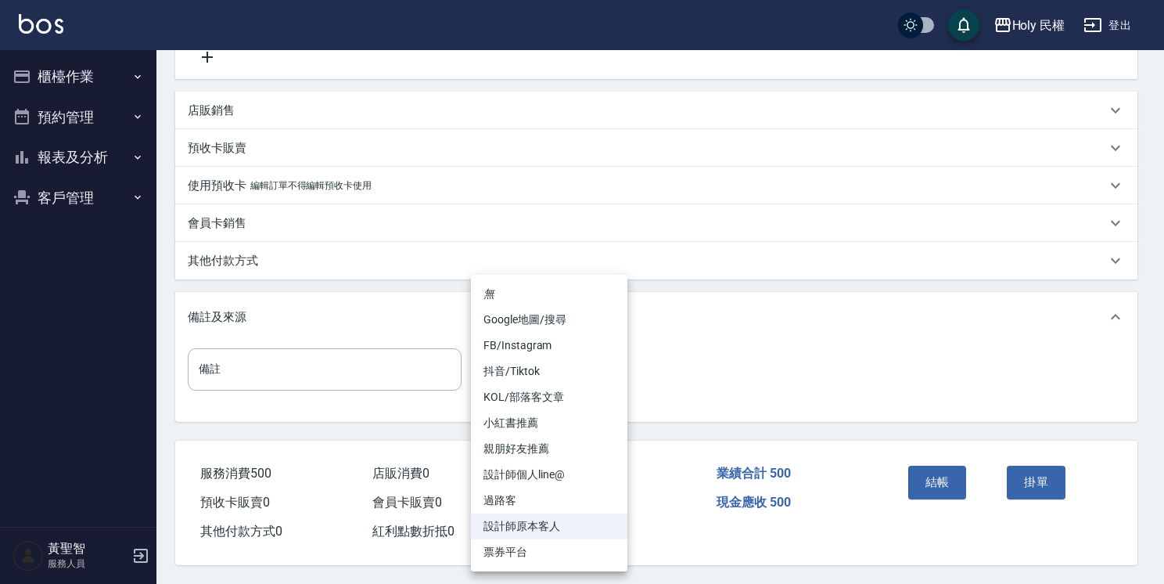
click at [928, 472] on div at bounding box center [582, 292] width 1164 height 584
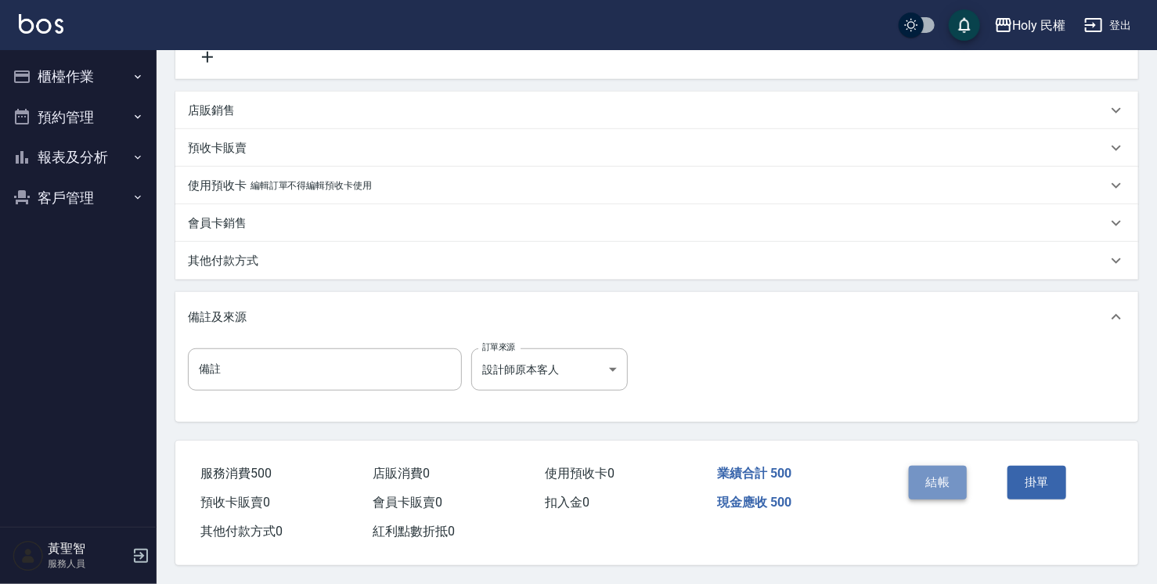
click at [920, 479] on button "結帳" at bounding box center [938, 482] width 59 height 33
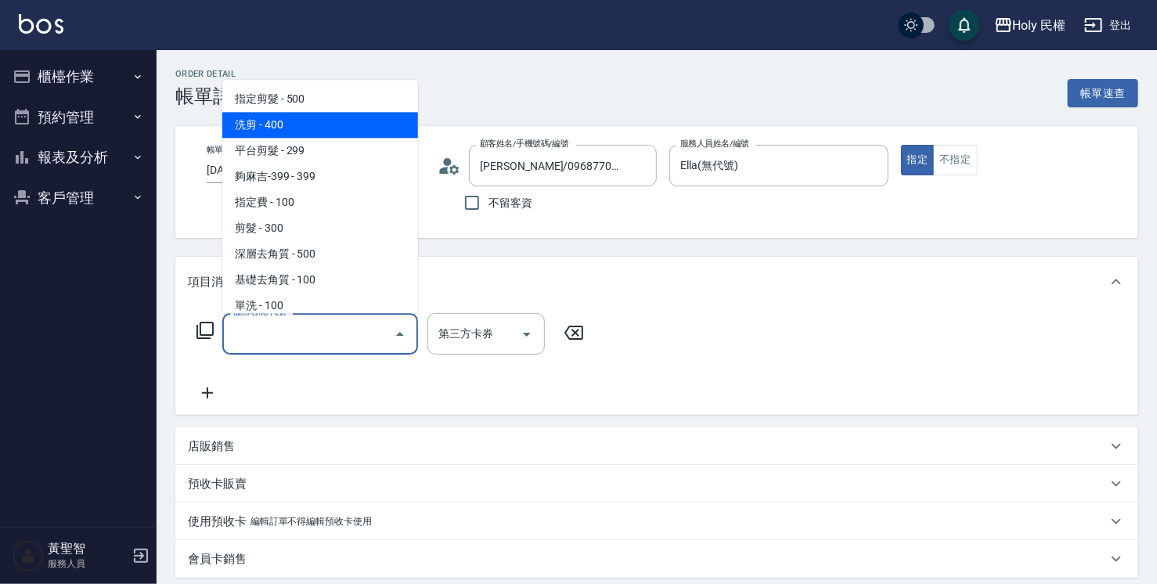
click at [263, 121] on span "洗剪 - 400" at bounding box center [320, 125] width 196 height 26
type input "洗剪(3)"
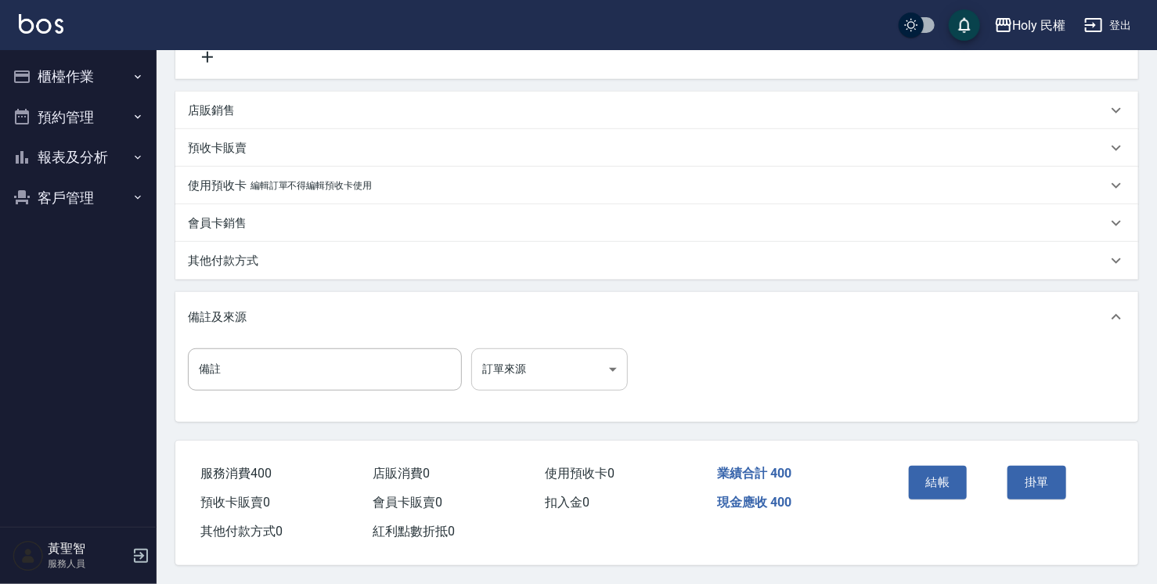
scroll to position [341, 0]
click at [520, 355] on body "Holy 民權 登出 櫃檯作業 打帳單 帳單列表 營業儀表板 現場電腦打卡 預約管理 預約管理 單日預約紀錄 單週預約紀錄 報表及分析 報表目錄 店家日報表 …" at bounding box center [578, 124] width 1157 height 920
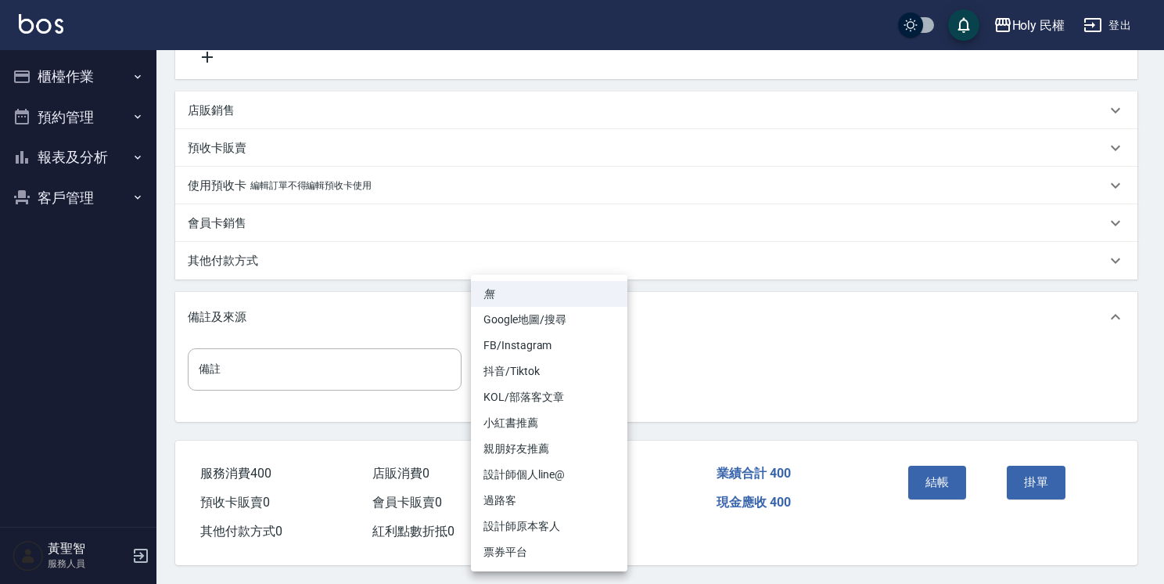
click at [585, 532] on li "設計師原本客人" at bounding box center [549, 526] width 157 height 26
type input "設計師原本客人"
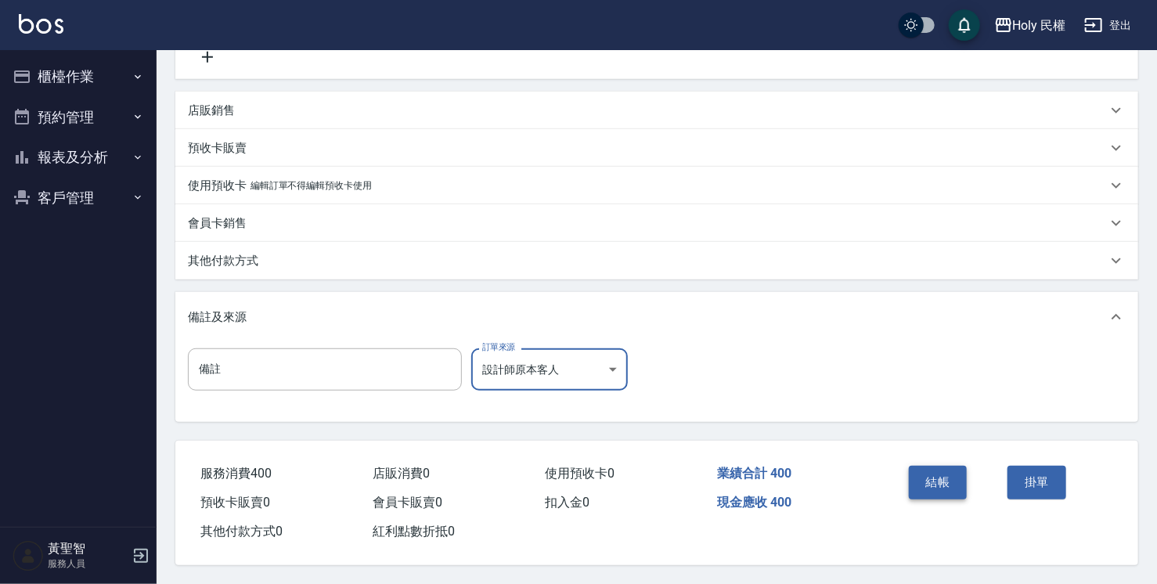
click at [952, 478] on button "結帳" at bounding box center [938, 482] width 59 height 33
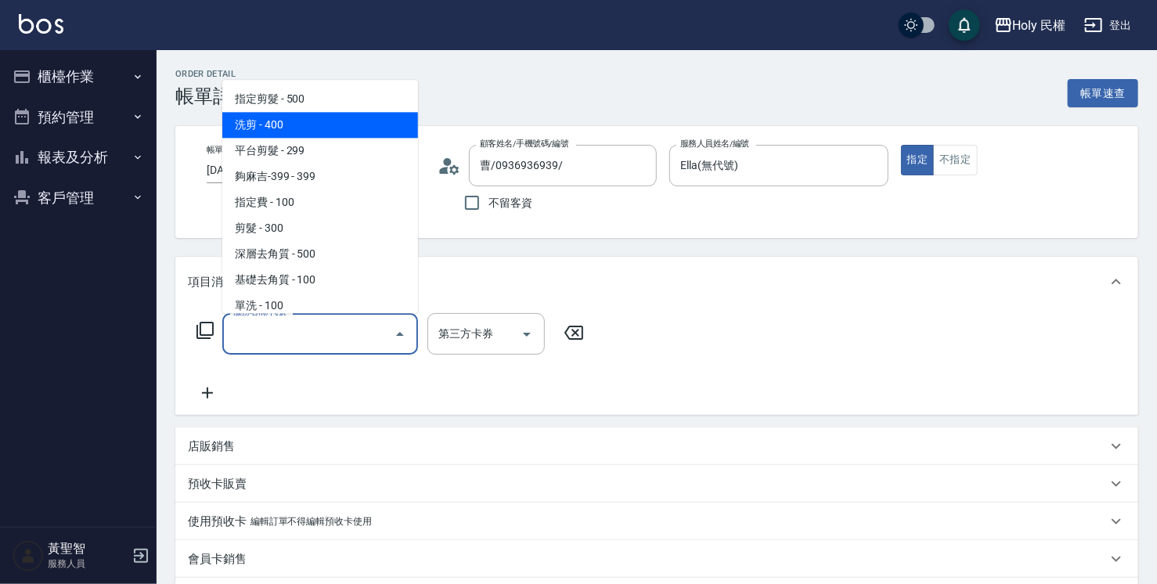
click at [306, 124] on span "洗剪 - 400" at bounding box center [320, 125] width 196 height 26
type input "洗剪(3)"
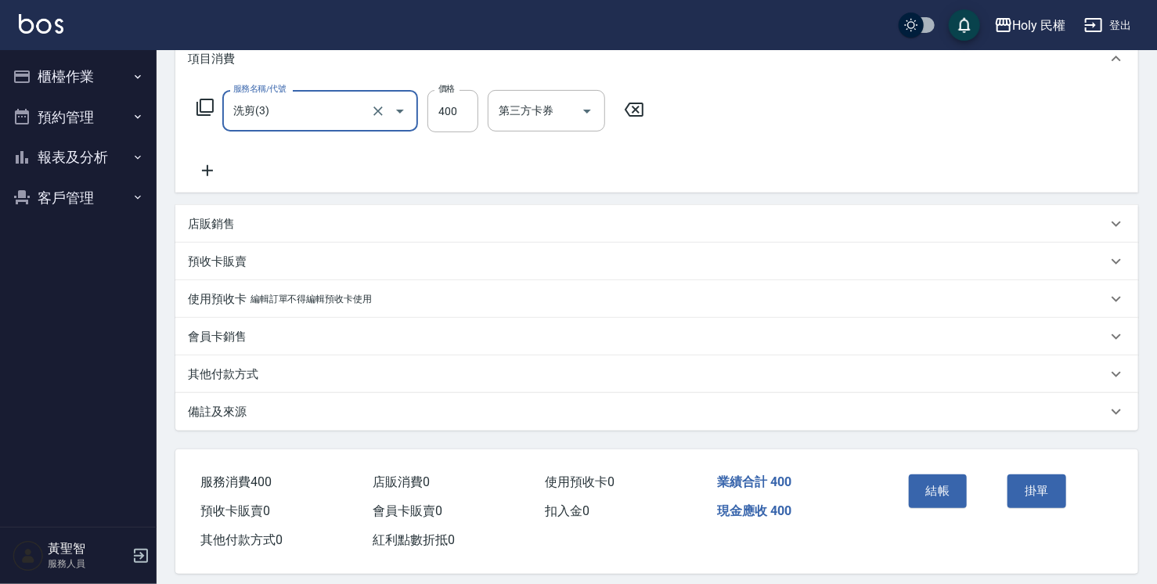
scroll to position [236, 0]
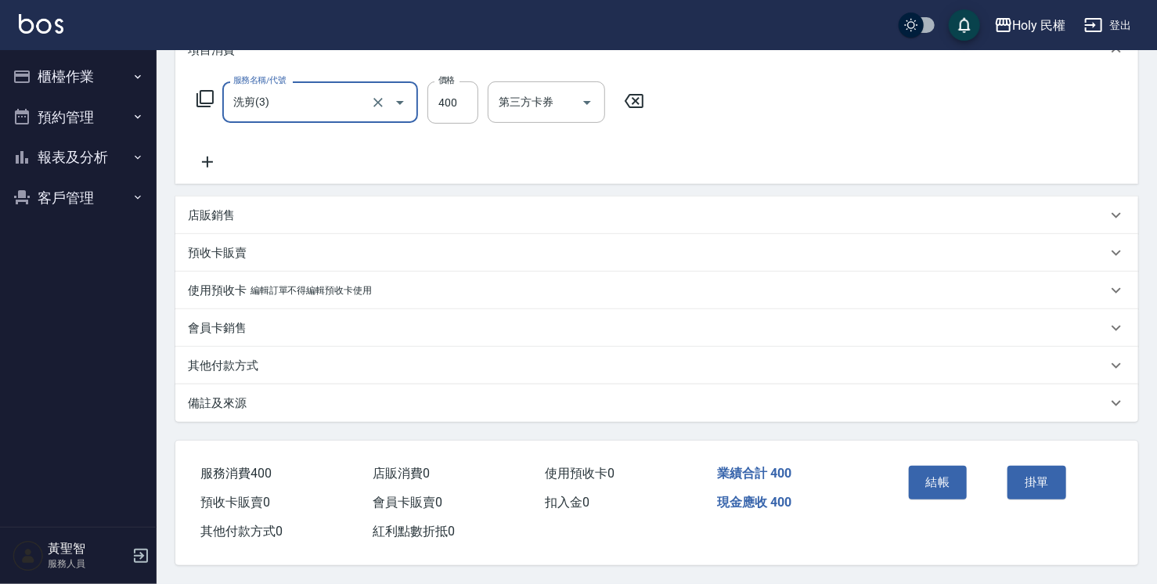
click at [823, 398] on div "備註及來源" at bounding box center [647, 403] width 919 height 16
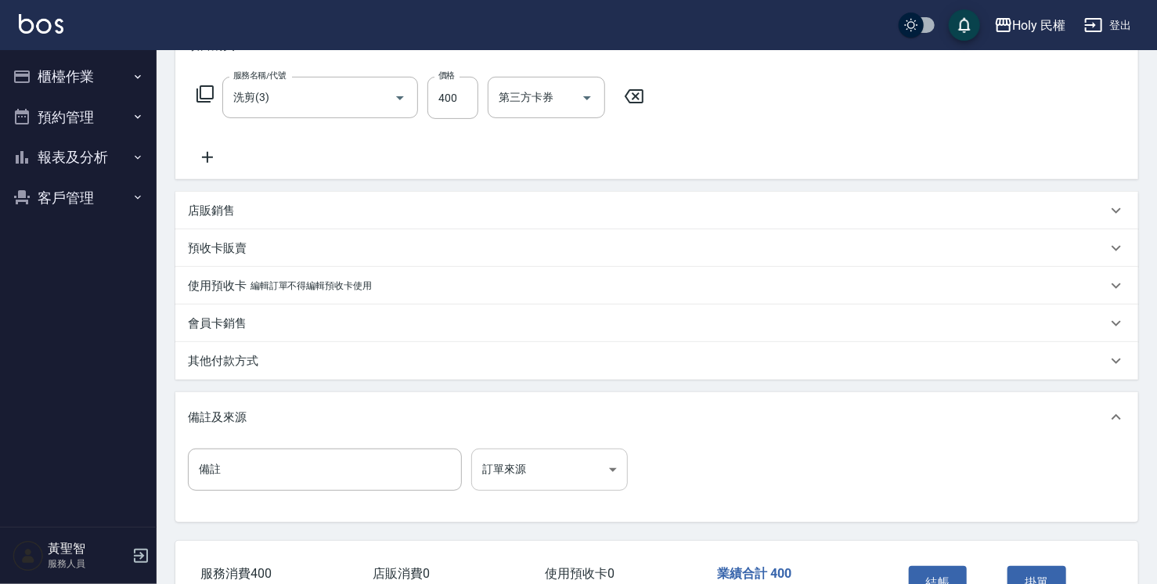
click at [604, 459] on body "Holy 民權 登出 櫃檯作業 打帳單 帳單列表 營業儀表板 現場電腦打卡 預約管理 預約管理 單日預約紀錄 單週預約紀錄 報表及分析 報表目錄 店家日報表 …" at bounding box center [578, 224] width 1157 height 920
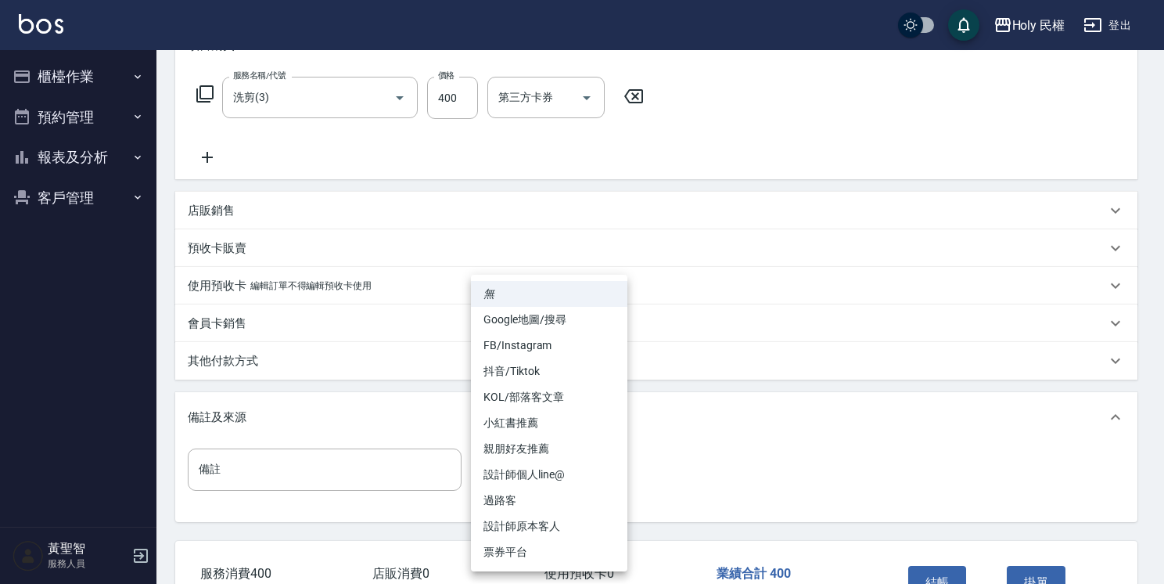
click at [598, 523] on li "設計師原本客人" at bounding box center [549, 526] width 157 height 26
type input "設計師原本客人"
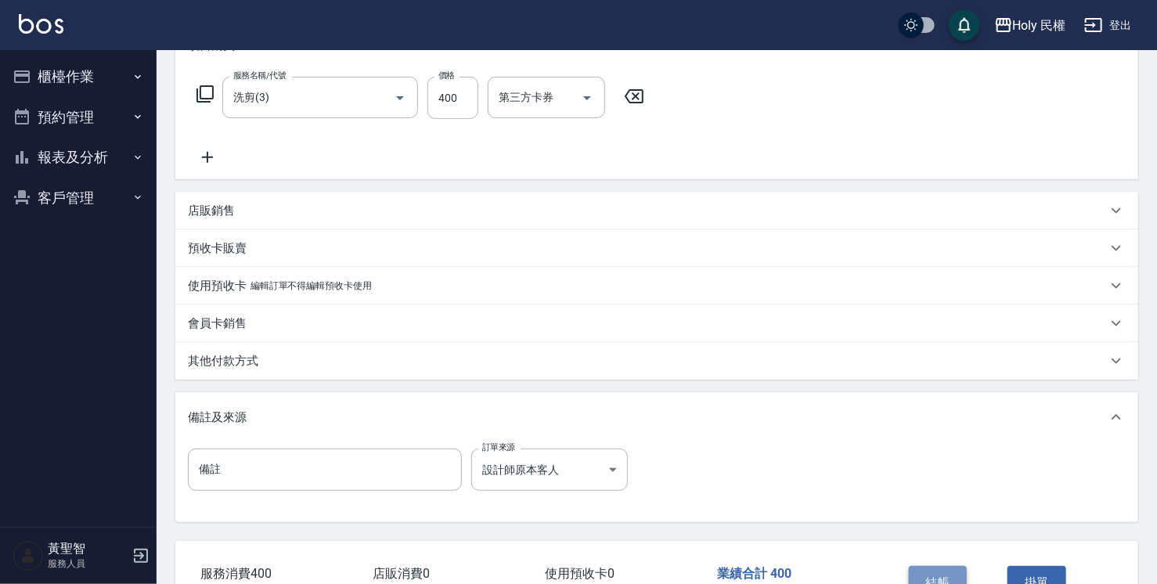
click at [955, 571] on button "結帳" at bounding box center [938, 582] width 59 height 33
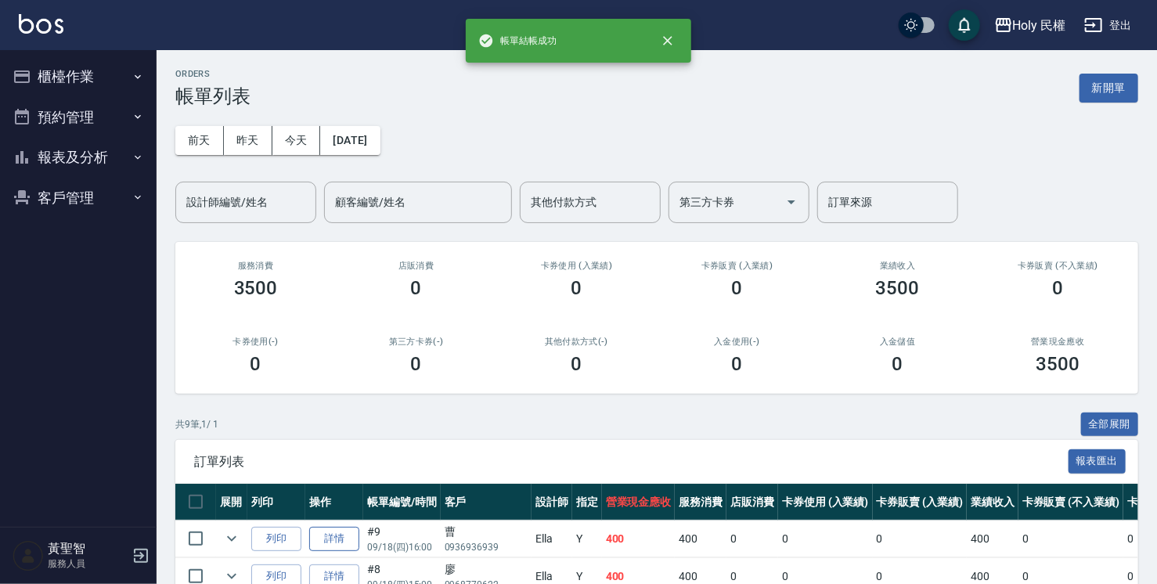
click at [344, 534] on link "詳情" at bounding box center [334, 539] width 50 height 24
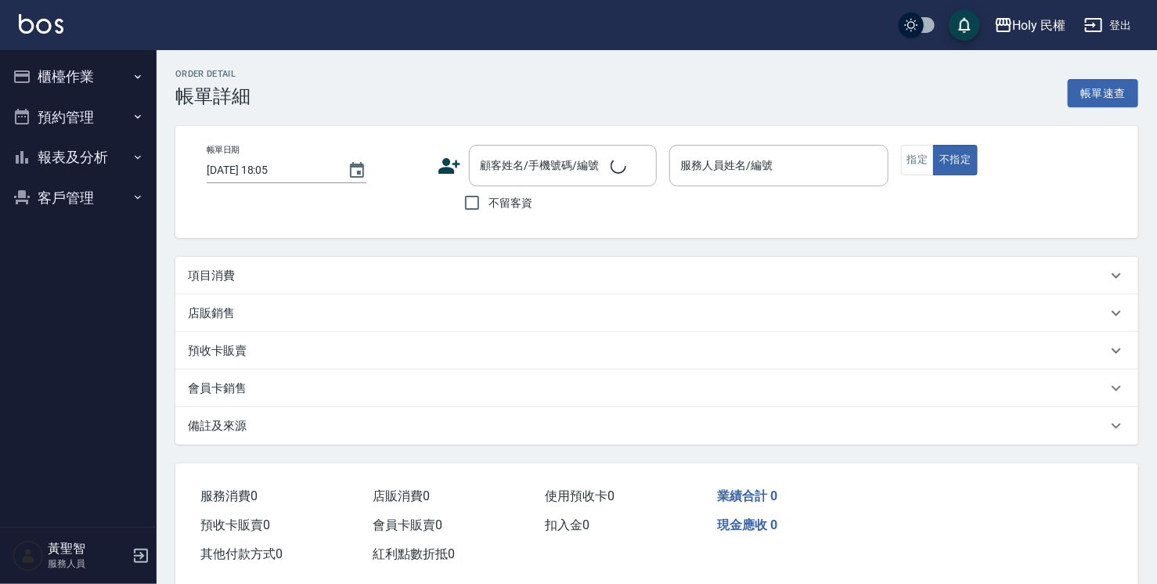
type input "2025/09/18 16:00"
type input "Ella(無代號)"
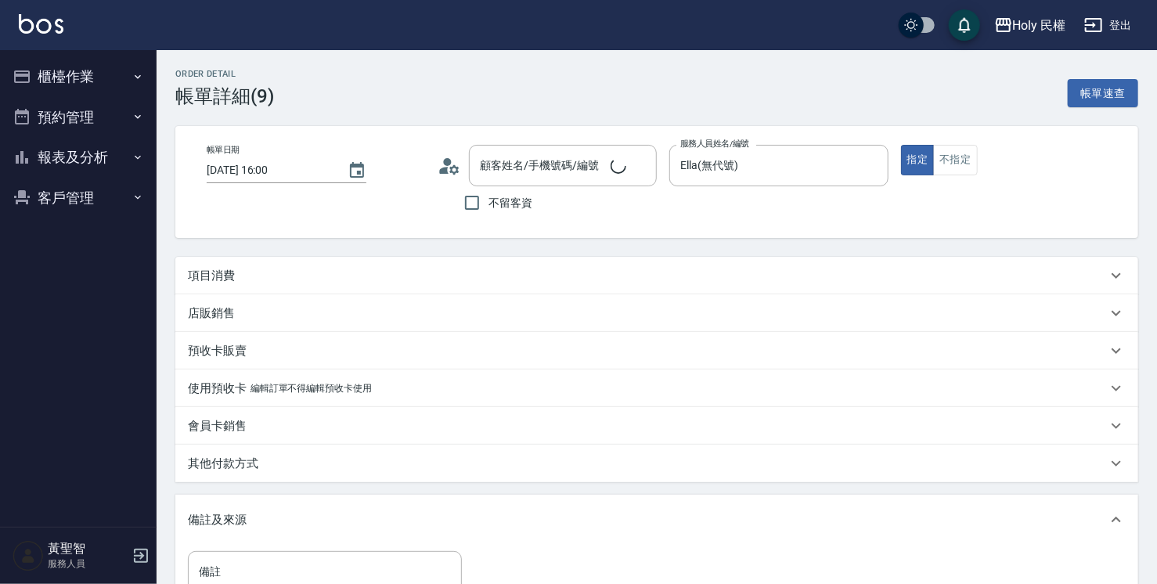
scroll to position [27, 0]
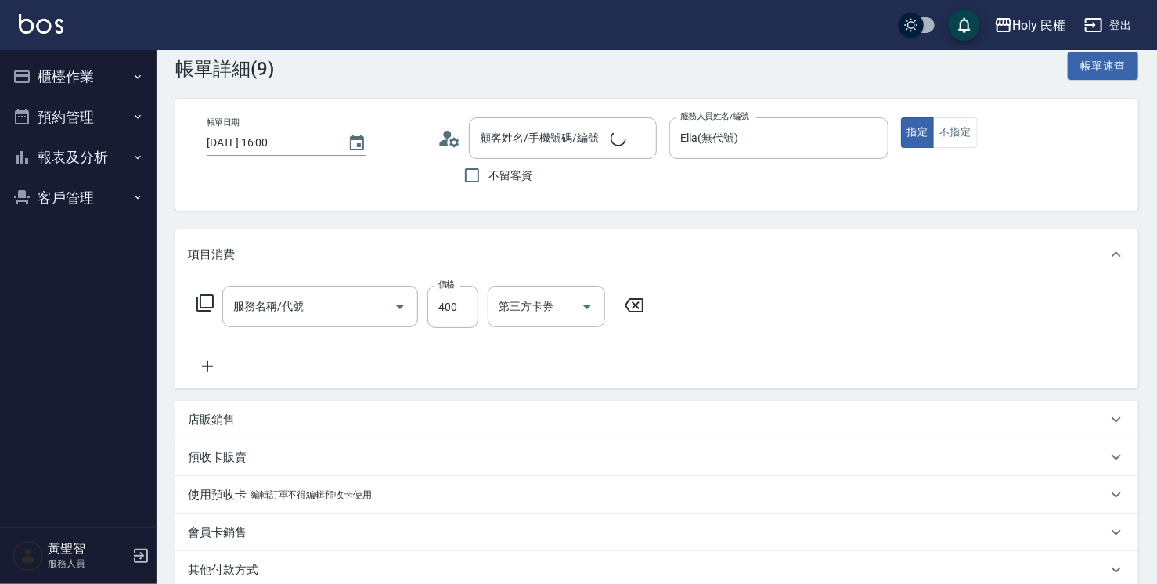
click at [588, 513] on body "Holy 民權 登出 櫃檯作業 打帳單 帳單列表 營業儀表板 現場電腦打卡 預約管理 預約管理 單日預約紀錄 單週預約紀錄 報表及分析 報表目錄 店家日報表 …" at bounding box center [578, 433] width 1157 height 920
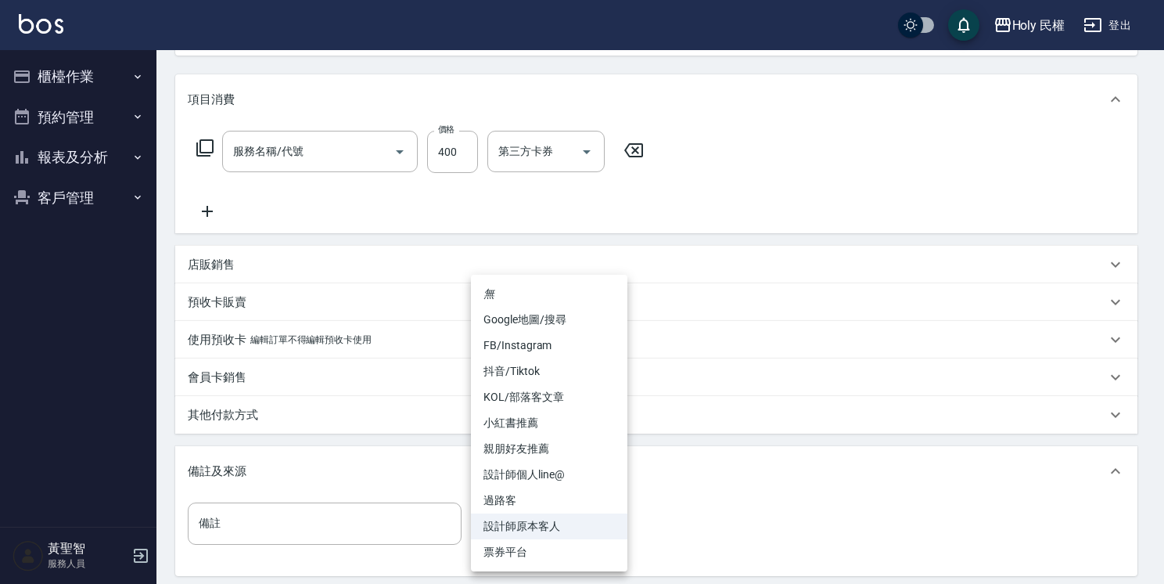
type input "曹/0936936939/"
type input "洗剪(3)"
click at [553, 324] on li "Google地圖/搜尋" at bounding box center [549, 320] width 157 height 26
type input "Google地圖/搜尋"
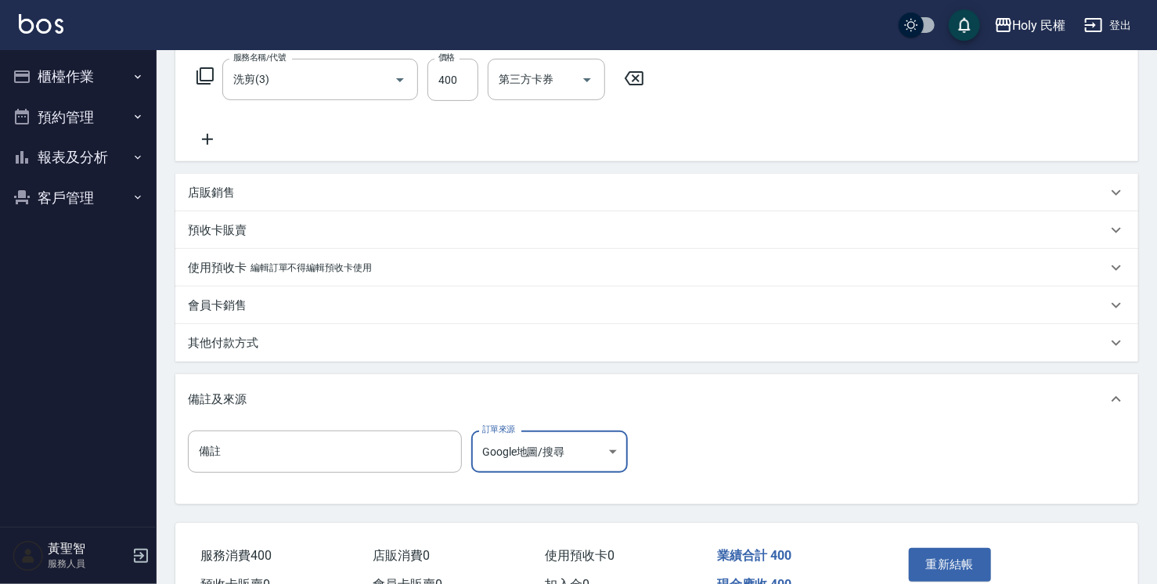
scroll to position [339, 0]
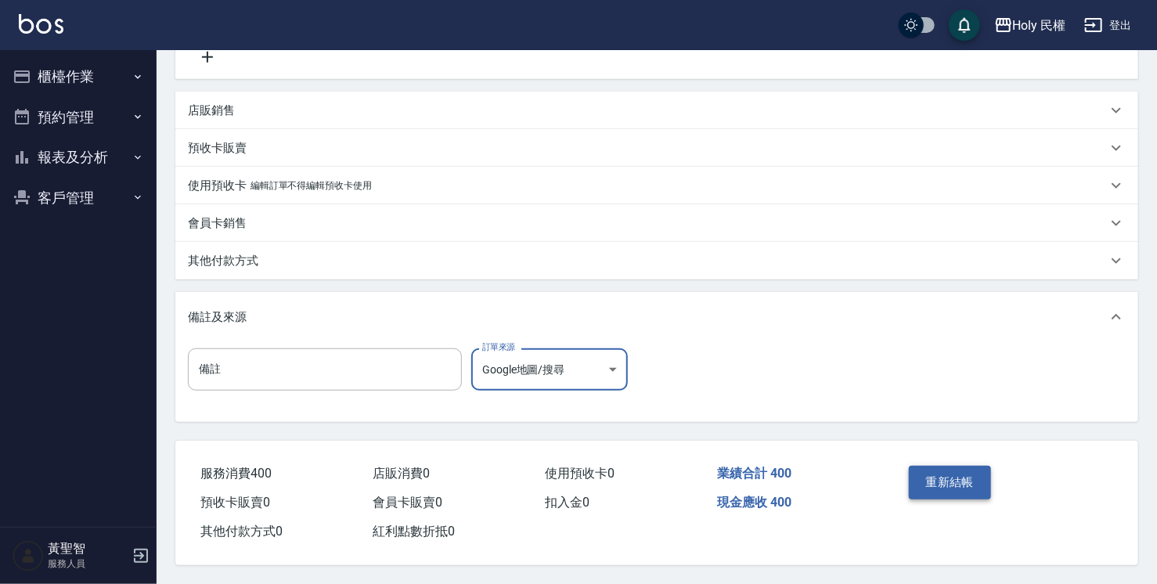
click at [958, 476] on button "重新結帳" at bounding box center [950, 482] width 83 height 33
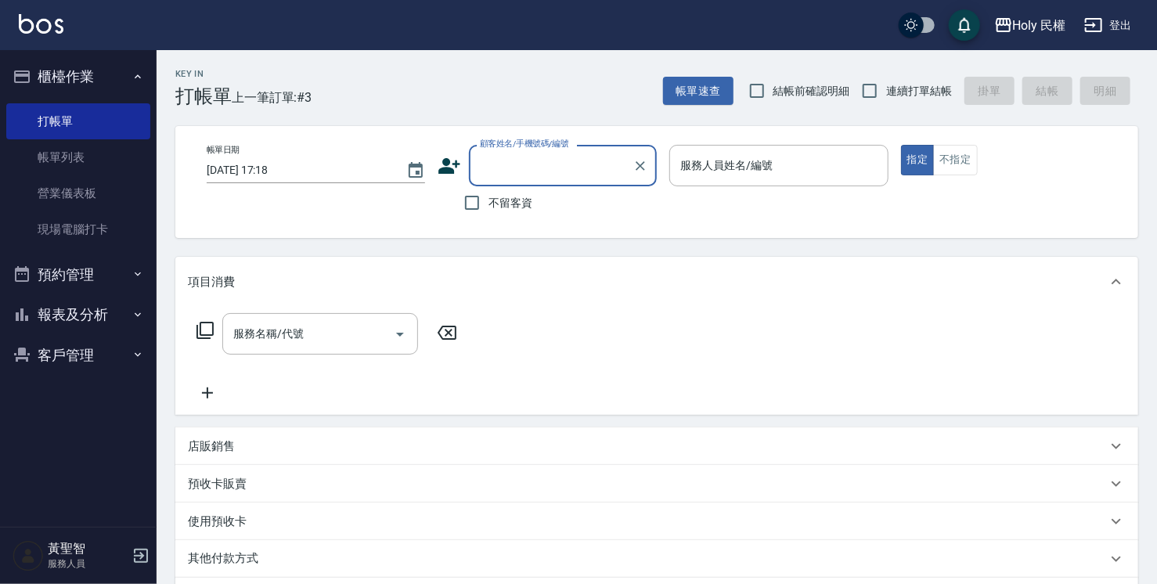
click at [90, 284] on button "預約管理" at bounding box center [78, 274] width 144 height 41
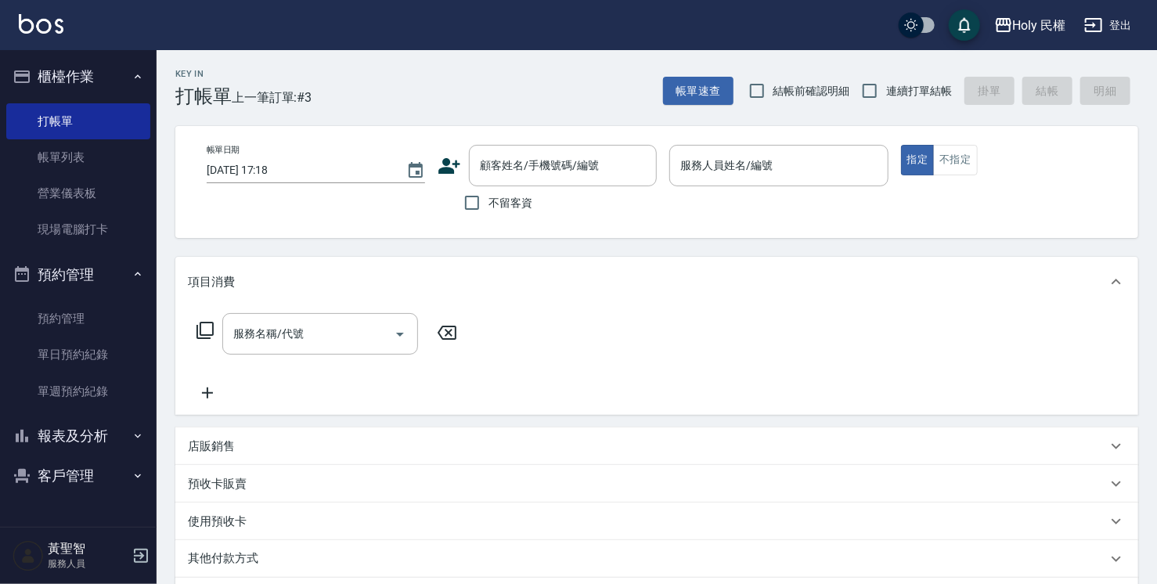
click at [128, 441] on button "報表及分析" at bounding box center [78, 436] width 144 height 41
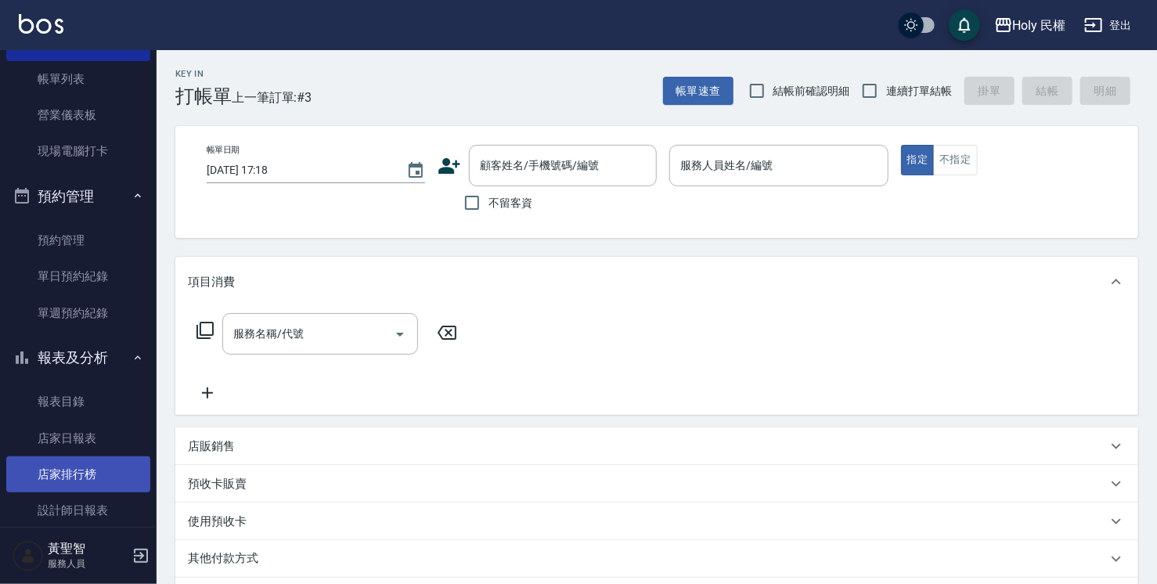
scroll to position [157, 0]
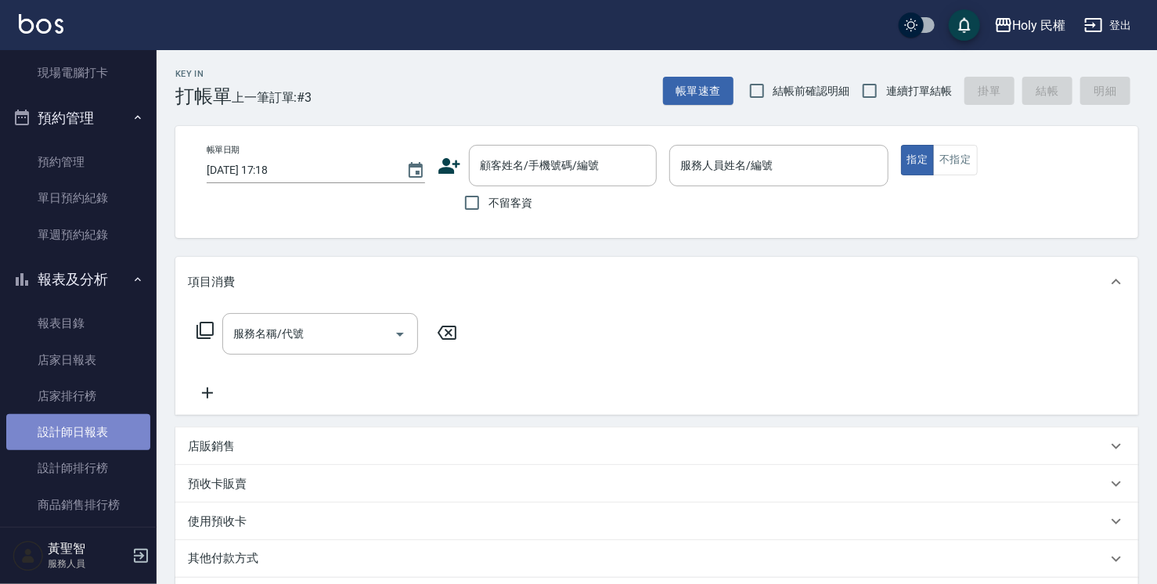
click at [122, 421] on link "設計師日報表" at bounding box center [78, 432] width 144 height 36
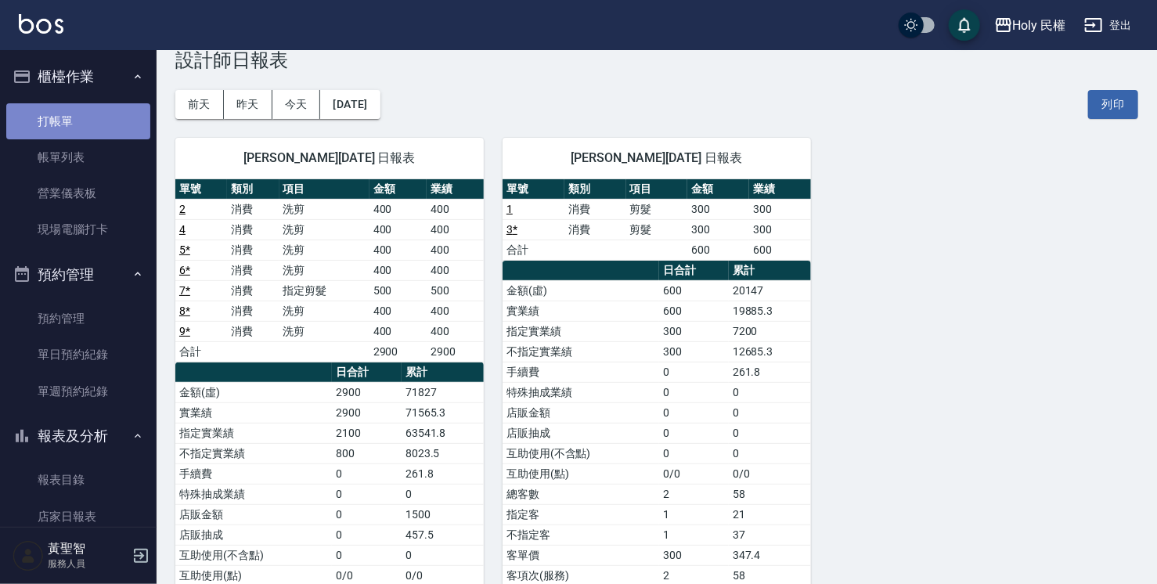
click at [99, 113] on link "打帳單" at bounding box center [78, 121] width 144 height 36
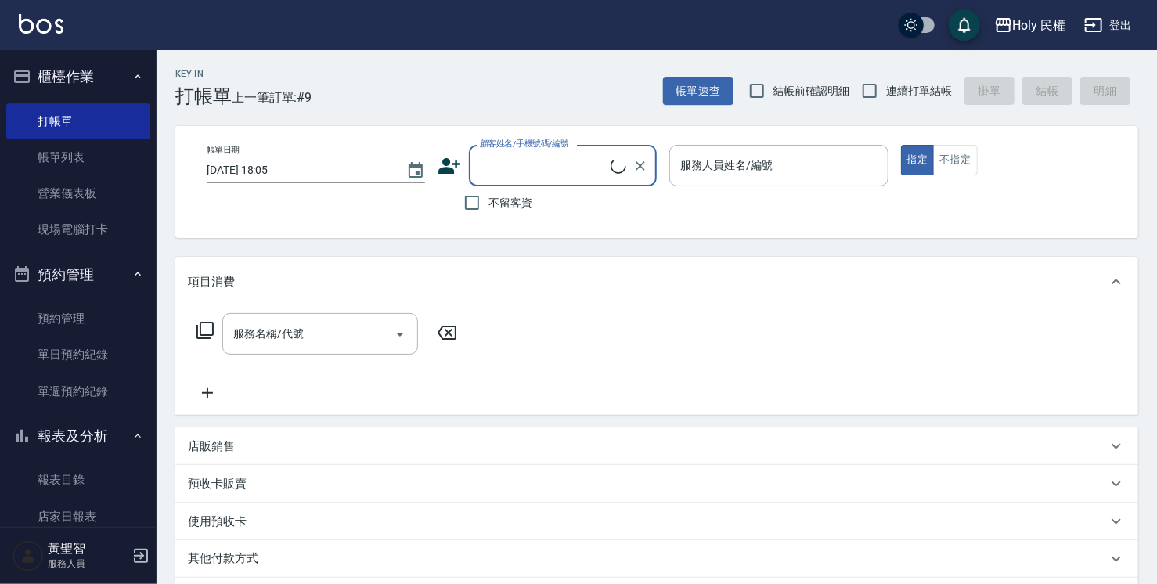
scroll to position [157, 0]
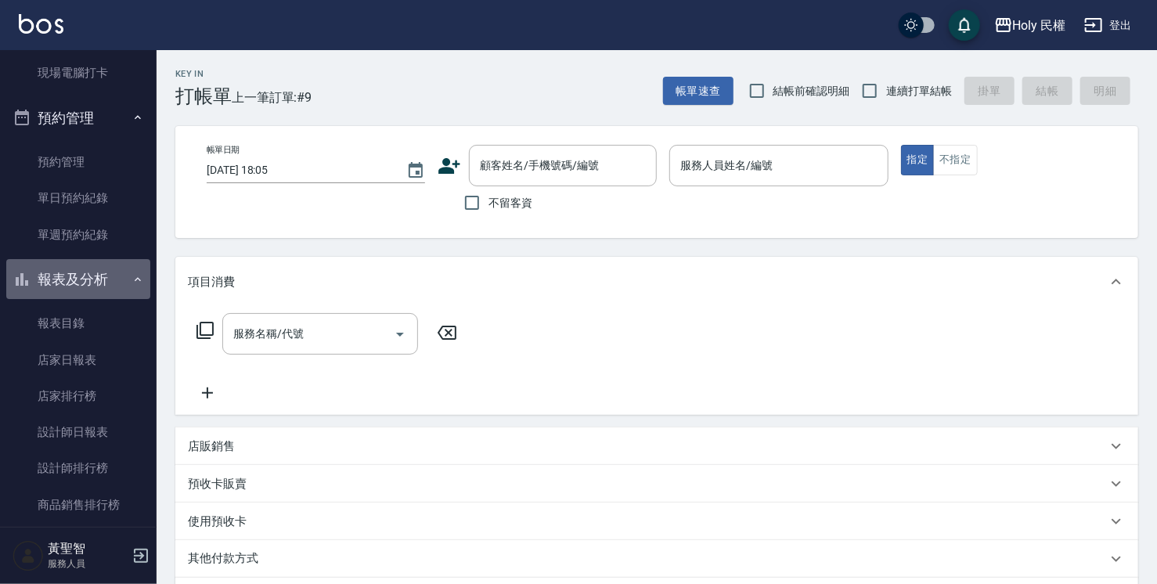
click at [122, 277] on button "報表及分析" at bounding box center [78, 279] width 144 height 41
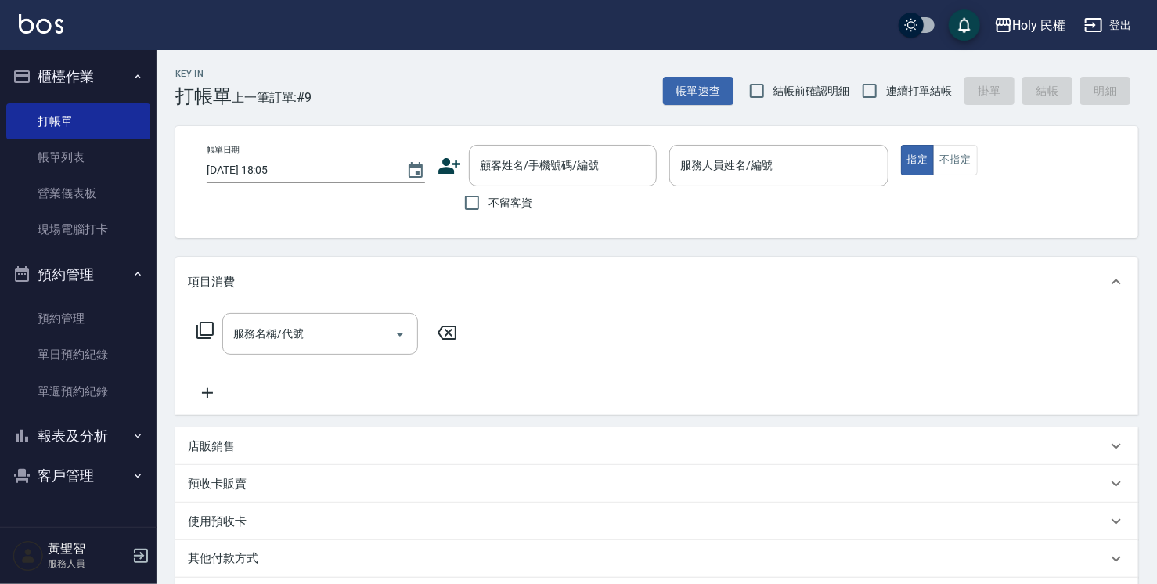
scroll to position [0, 0]
click at [128, 275] on button "預約管理" at bounding box center [78, 274] width 144 height 41
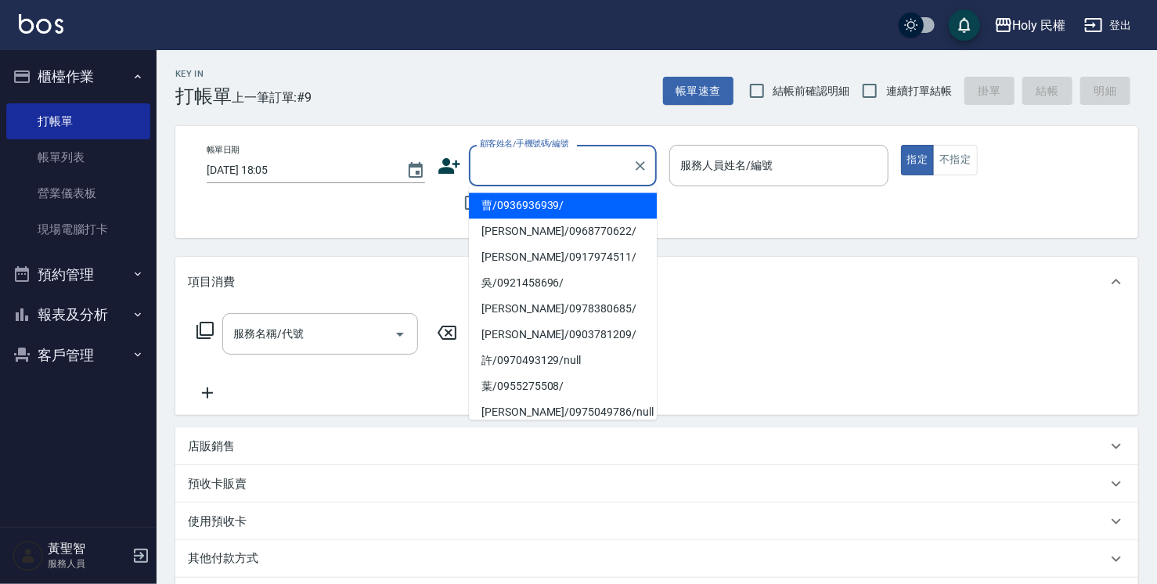
click at [535, 169] on input "顧客姓名/手機號碼/編號" at bounding box center [551, 165] width 150 height 27
click at [450, 160] on icon at bounding box center [450, 166] width 22 height 16
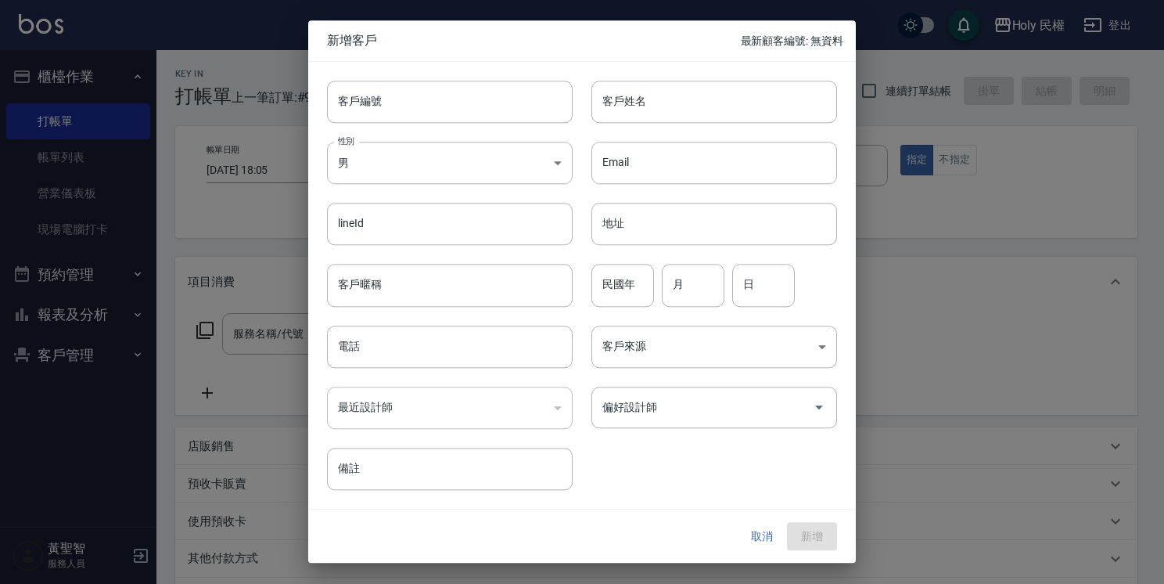
click at [223, 11] on div at bounding box center [582, 292] width 1164 height 584
click at [754, 531] on button "取消" at bounding box center [762, 536] width 50 height 29
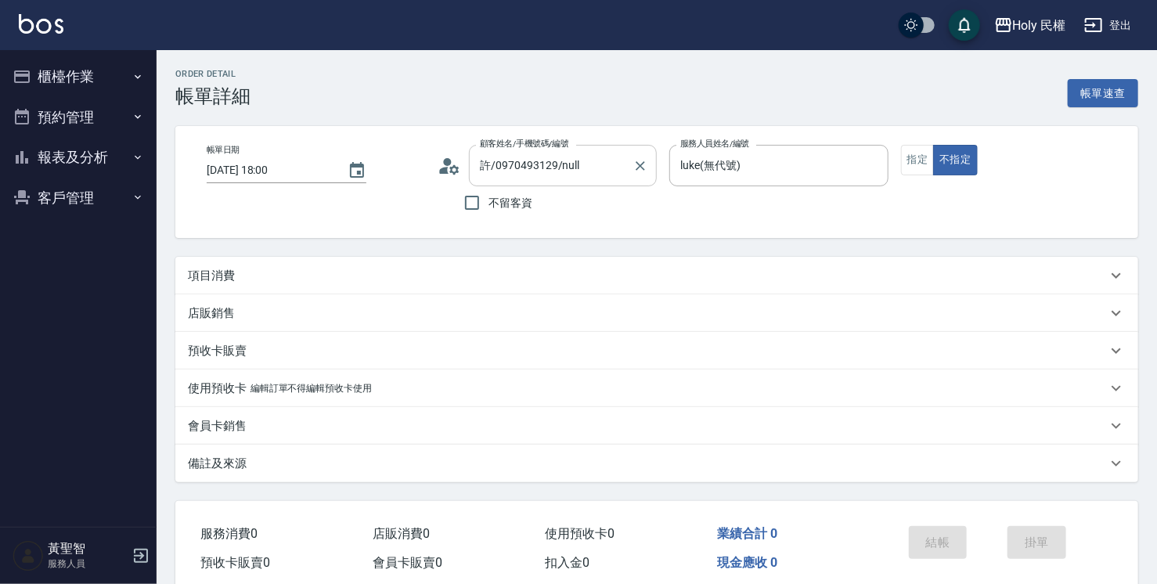
click at [544, 165] on input "許/0970493129/null" at bounding box center [551, 165] width 150 height 27
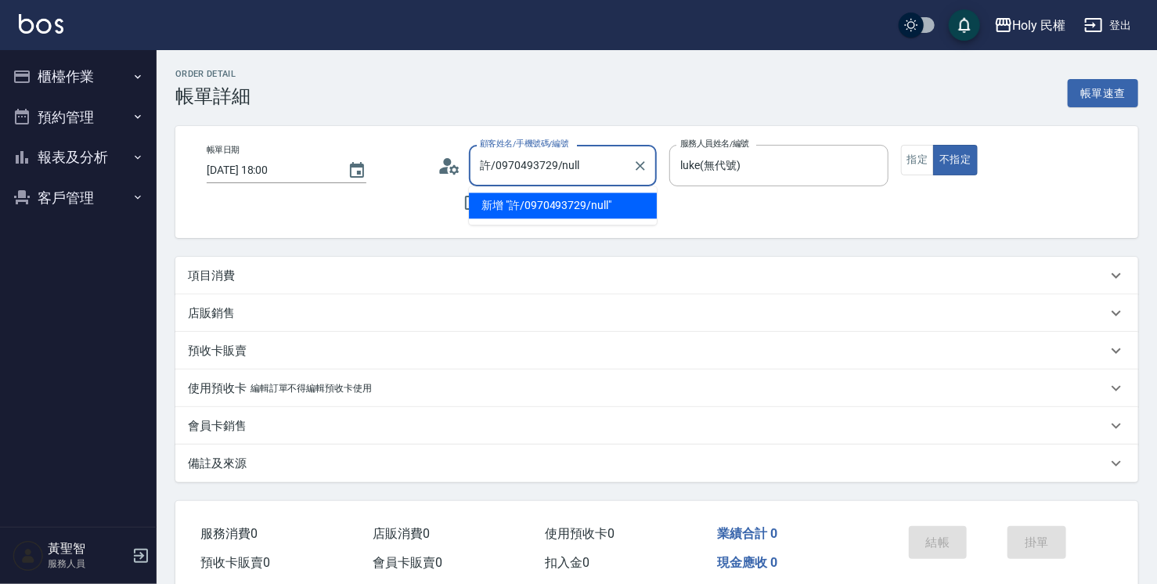
click at [614, 199] on li "新增 "許/0970493729/null"" at bounding box center [563, 206] width 188 height 26
type input "許/0970493729/null"
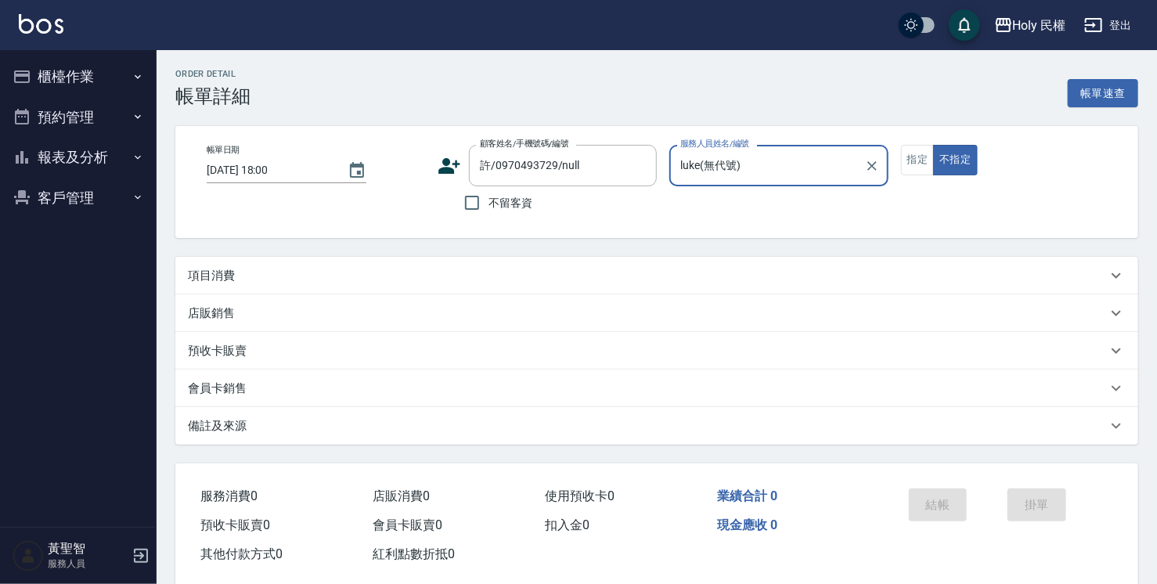
click at [526, 268] on div "項目消費" at bounding box center [647, 276] width 919 height 16
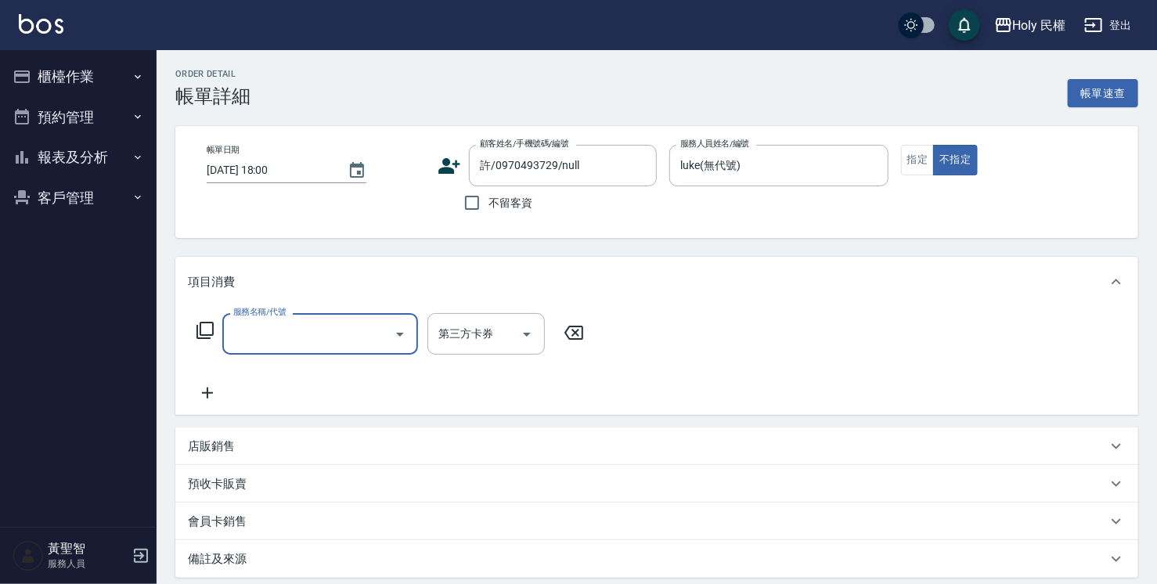
click at [272, 344] on input "服務名稱/代號" at bounding box center [308, 333] width 158 height 27
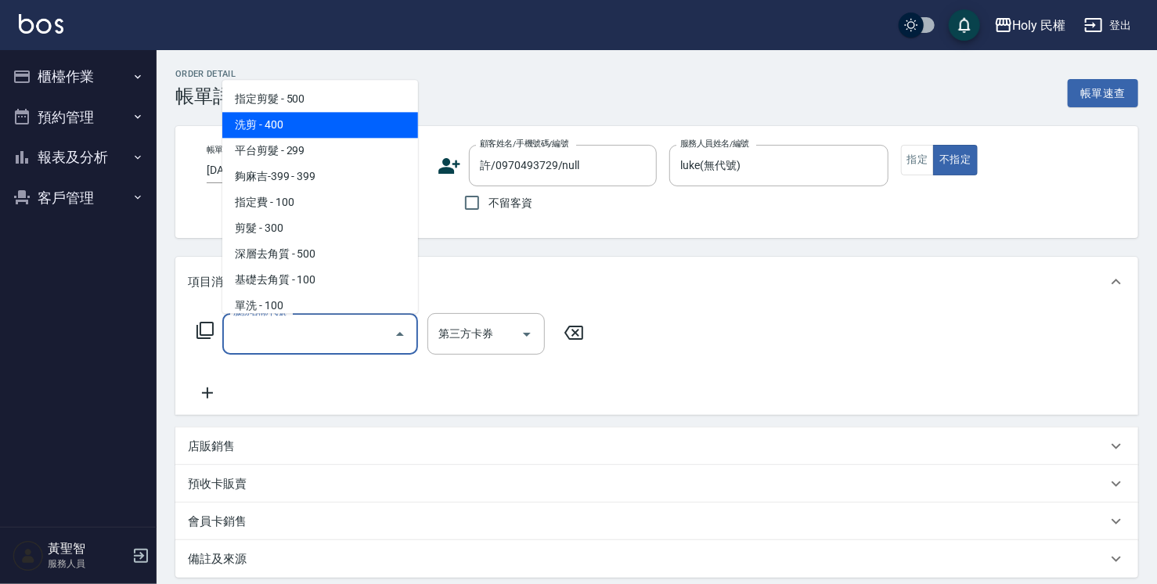
click at [271, 128] on span "洗剪 - 400" at bounding box center [320, 125] width 196 height 26
type input "洗剪(3)"
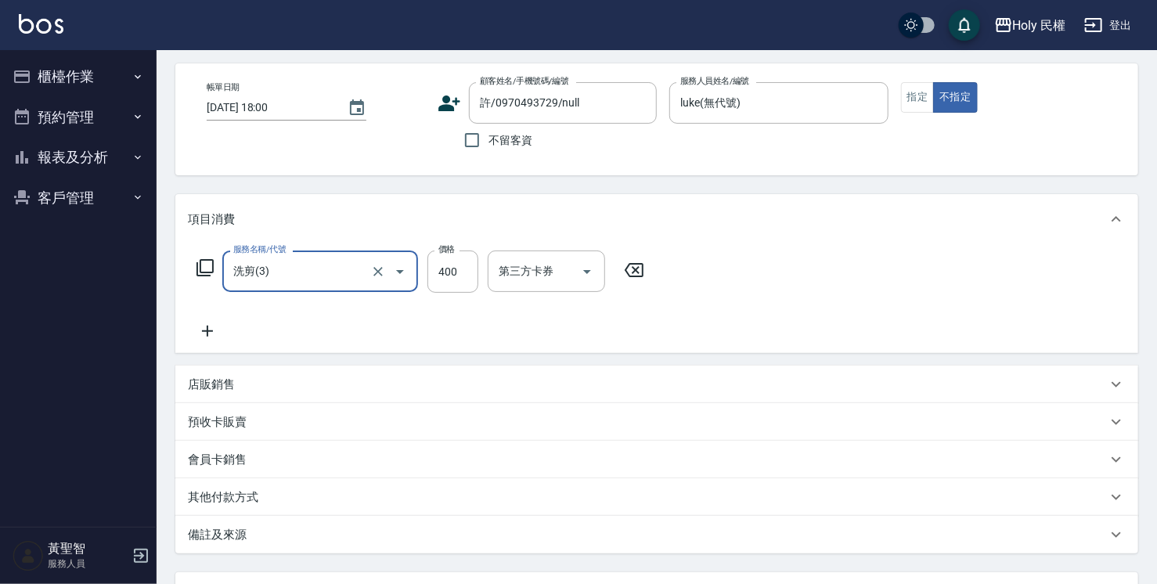
scroll to position [199, 0]
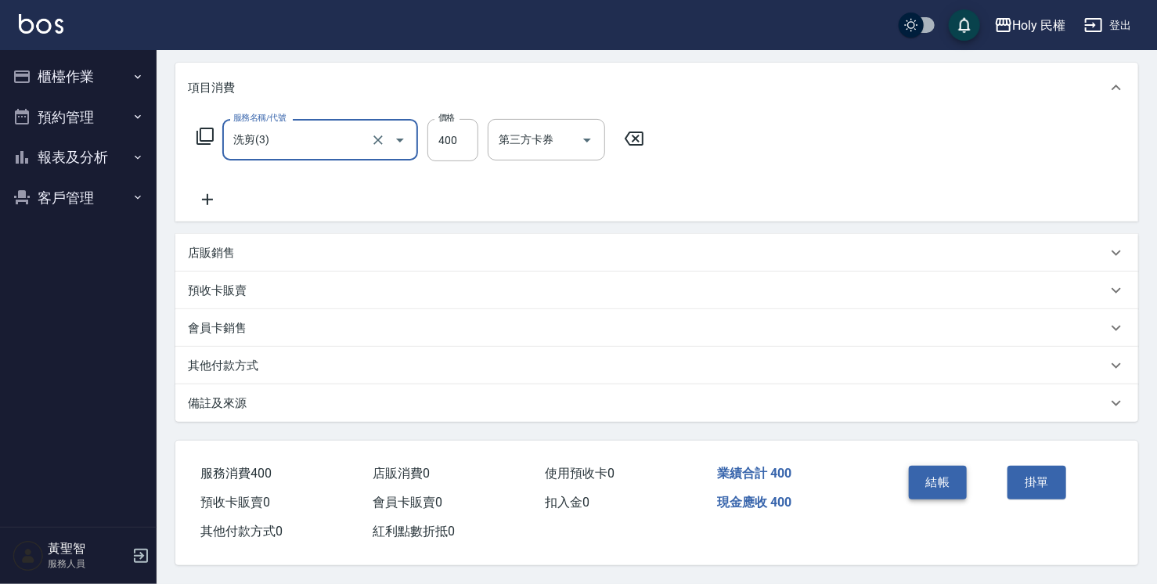
click at [941, 488] on button "結帳" at bounding box center [938, 482] width 59 height 33
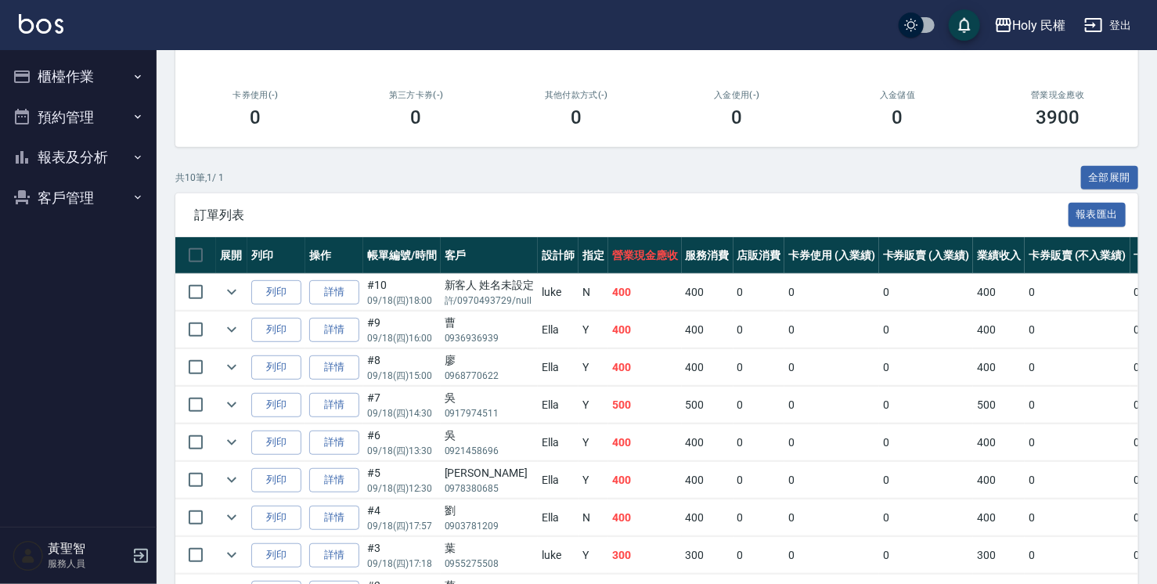
scroll to position [382, 0]
